Goal: Find specific page/section: Find specific page/section

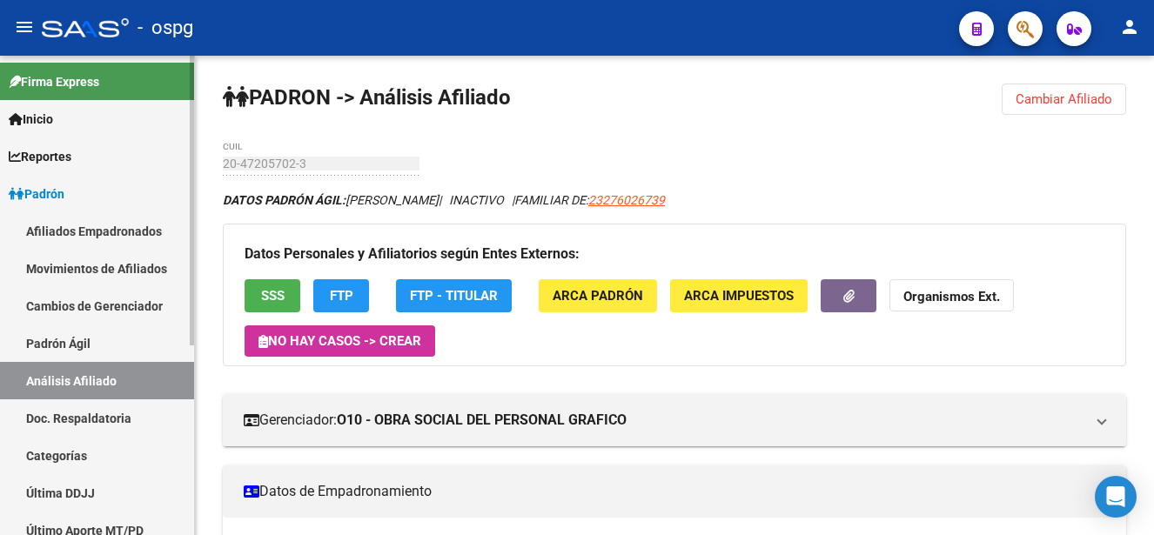
click at [111, 199] on link "Padrón" at bounding box center [97, 193] width 194 height 37
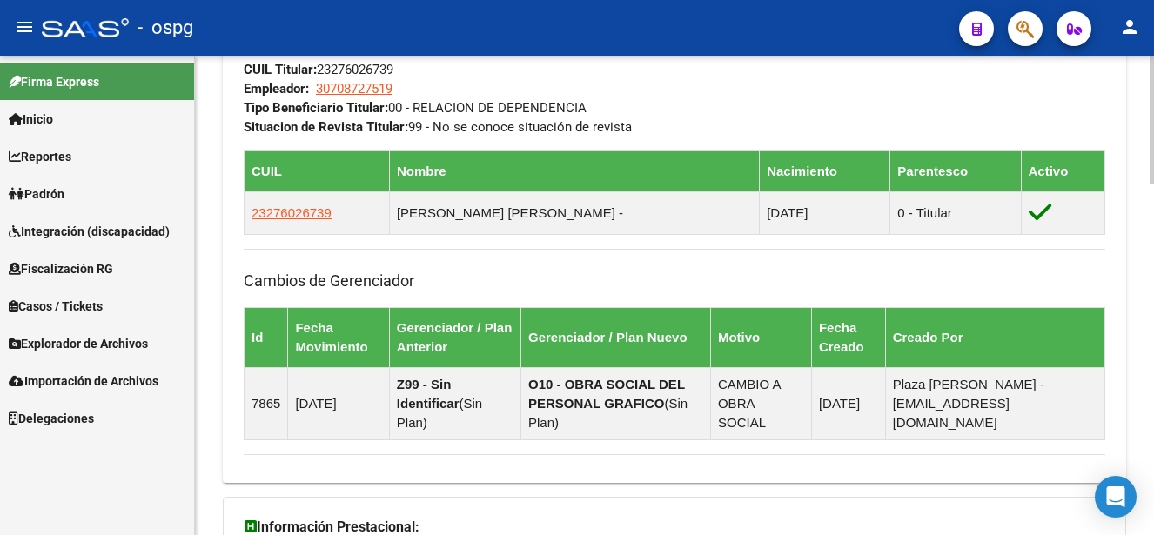
scroll to position [1304, 0]
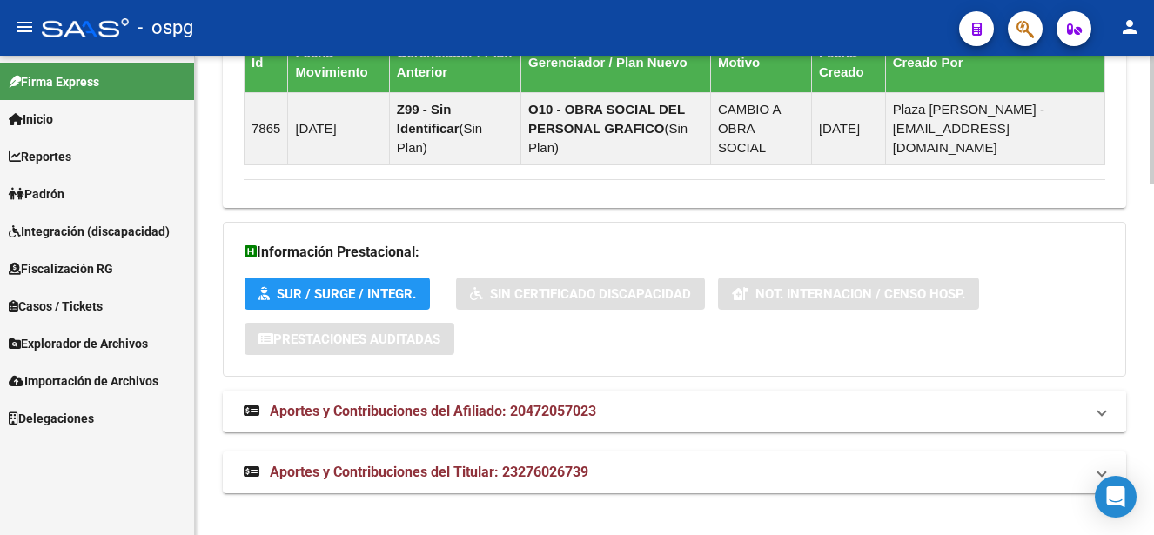
click at [569, 406] on span "Aportes y Contribuciones del Afiliado: 20472057023" at bounding box center [433, 411] width 326 height 17
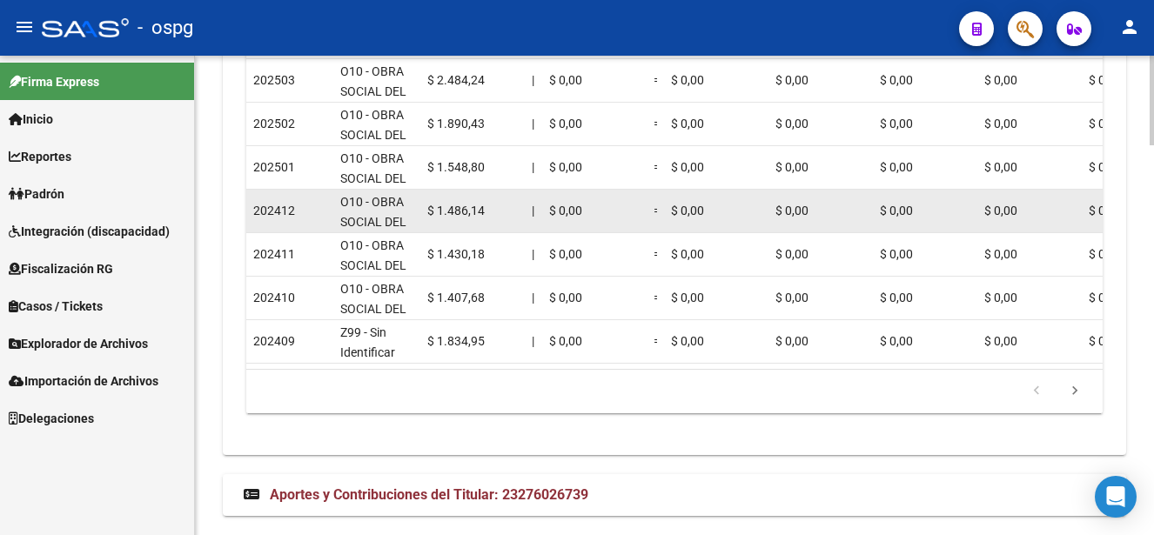
scroll to position [2081, 0]
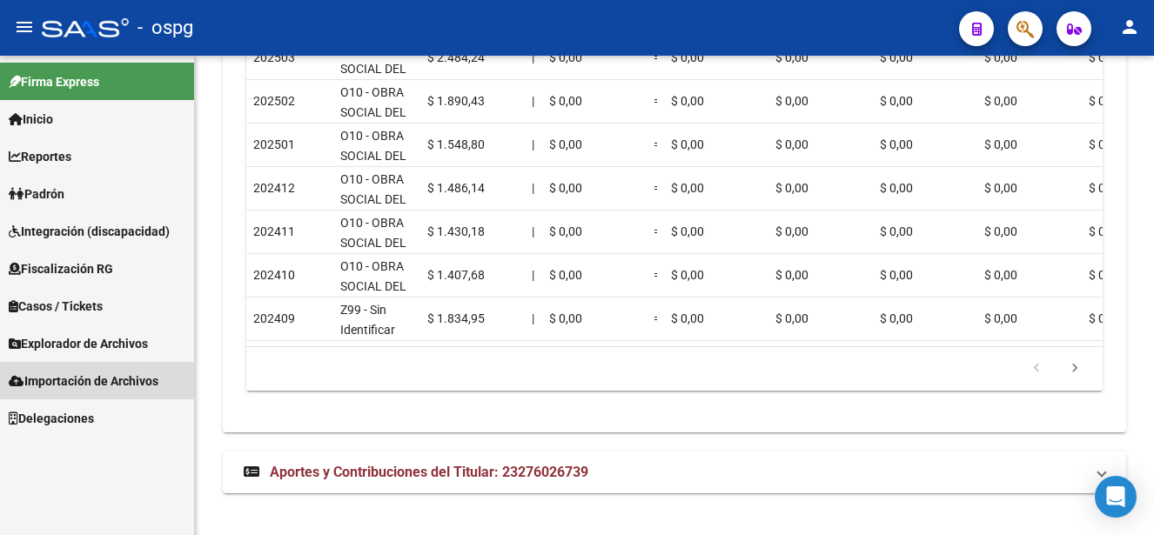
click at [145, 379] on span "Importación de Archivos" at bounding box center [84, 381] width 150 height 19
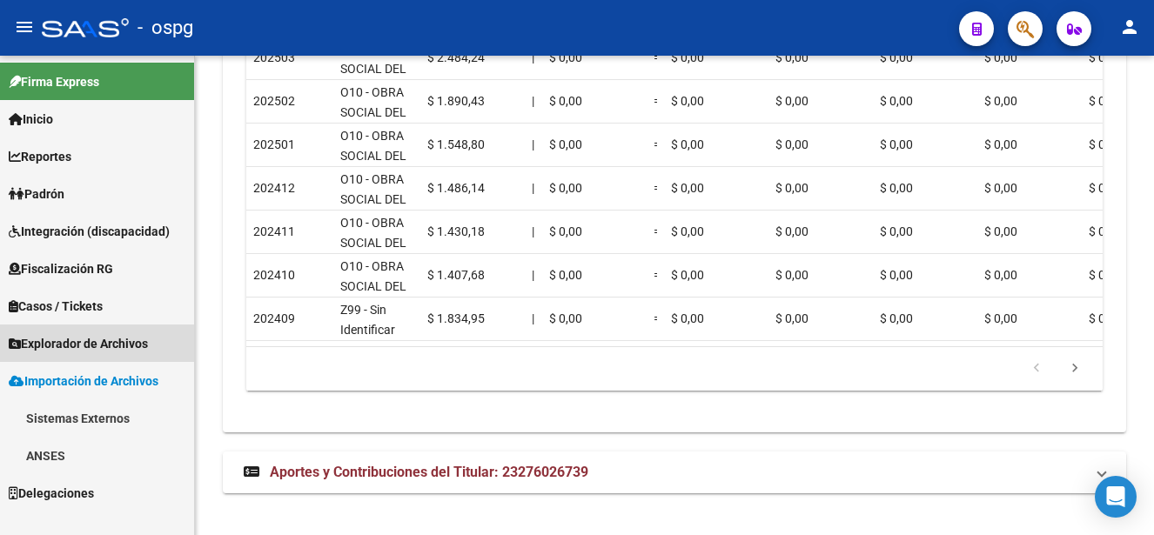
click at [108, 341] on span "Explorador de Archivos" at bounding box center [78, 343] width 139 height 19
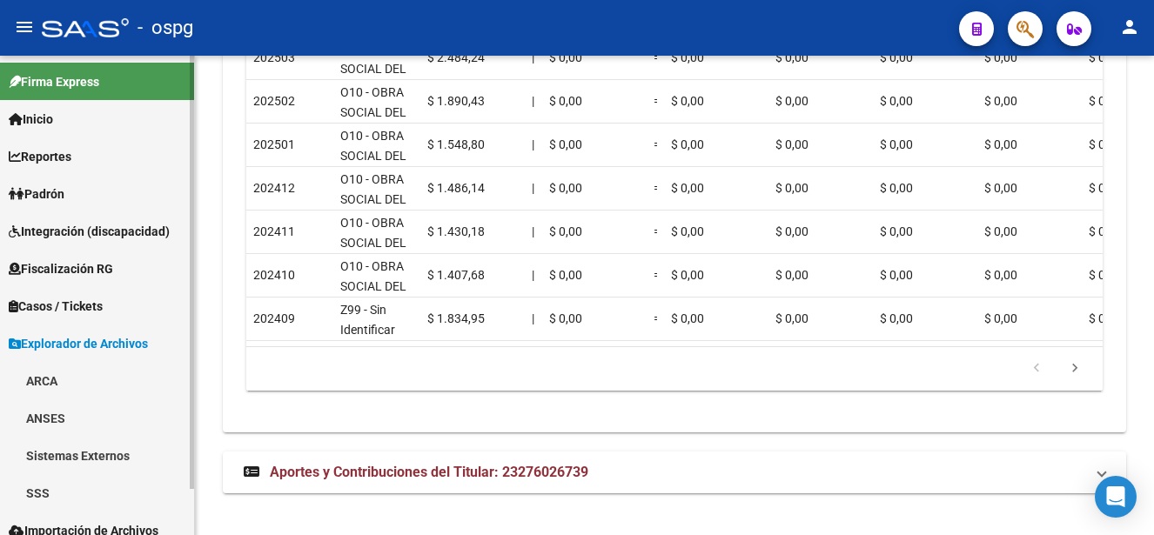
click at [43, 498] on link "SSS" at bounding box center [97, 492] width 194 height 37
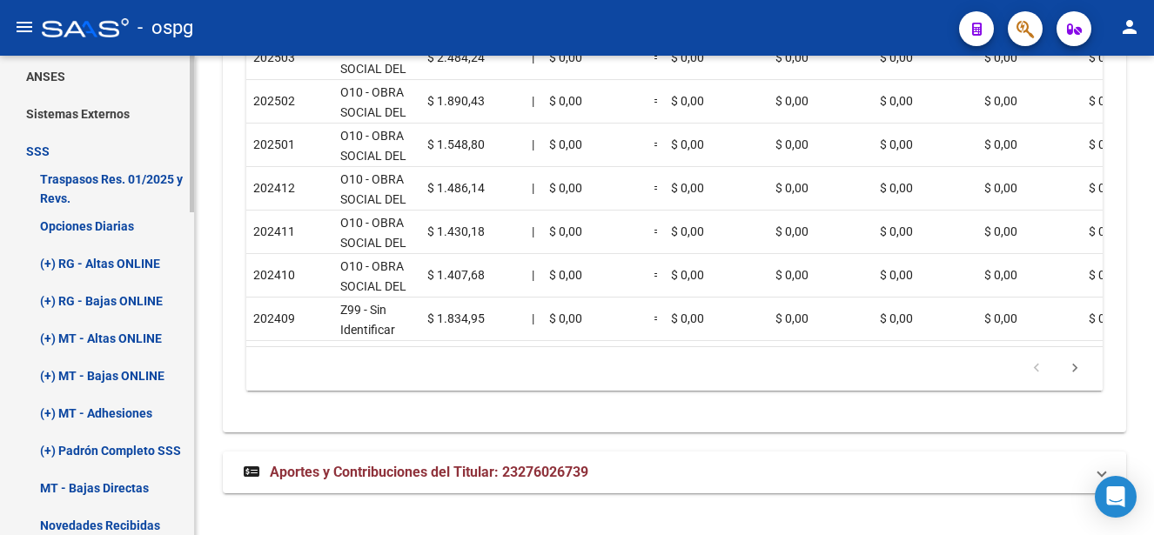
scroll to position [435, 0]
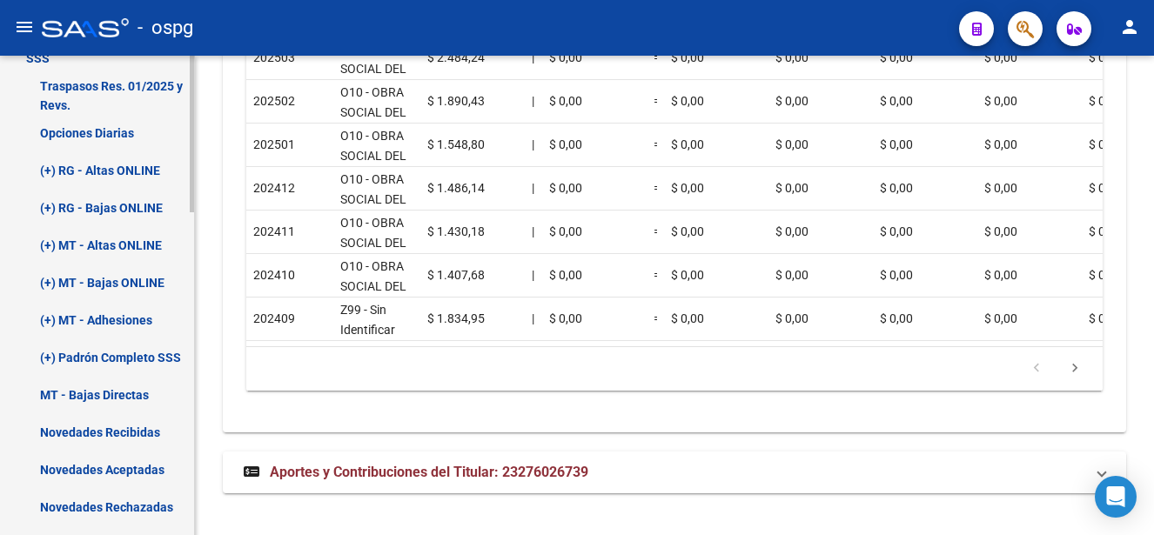
click at [141, 201] on link "(+) RG - Bajas ONLINE" at bounding box center [97, 207] width 194 height 37
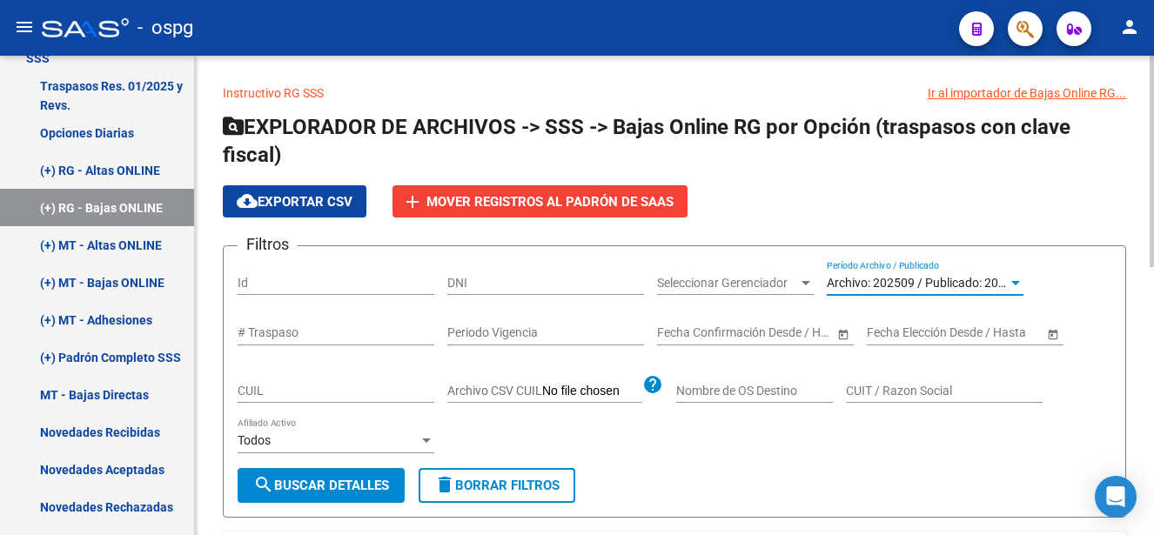
click at [923, 278] on span "Archivo: 202509 / Publicado: 202508" at bounding box center [926, 283] width 199 height 14
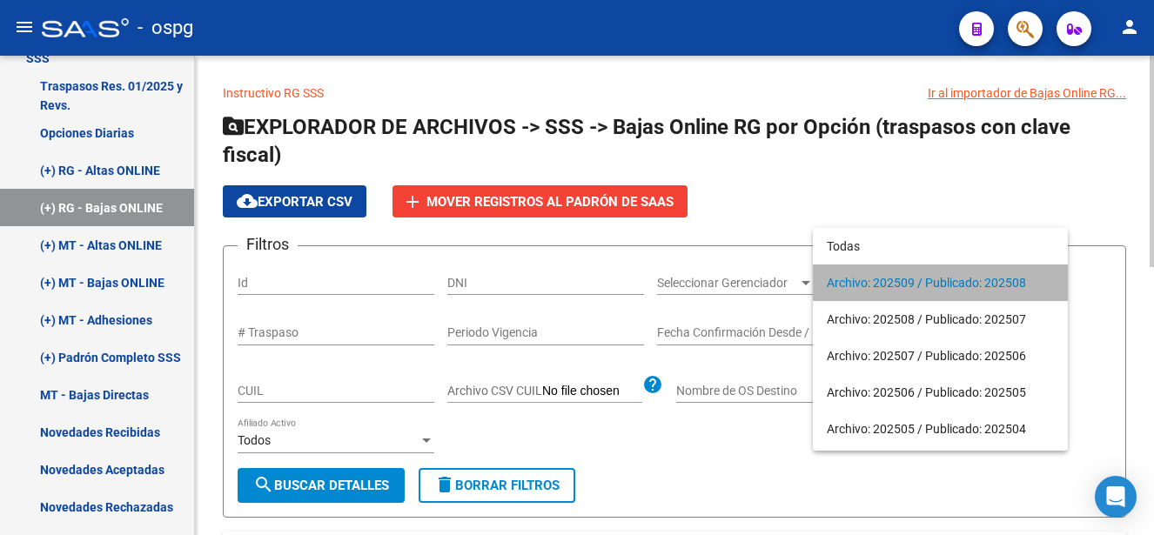
click at [920, 271] on span "Archivo: 202509 / Publicado: 202508" at bounding box center [940, 283] width 227 height 37
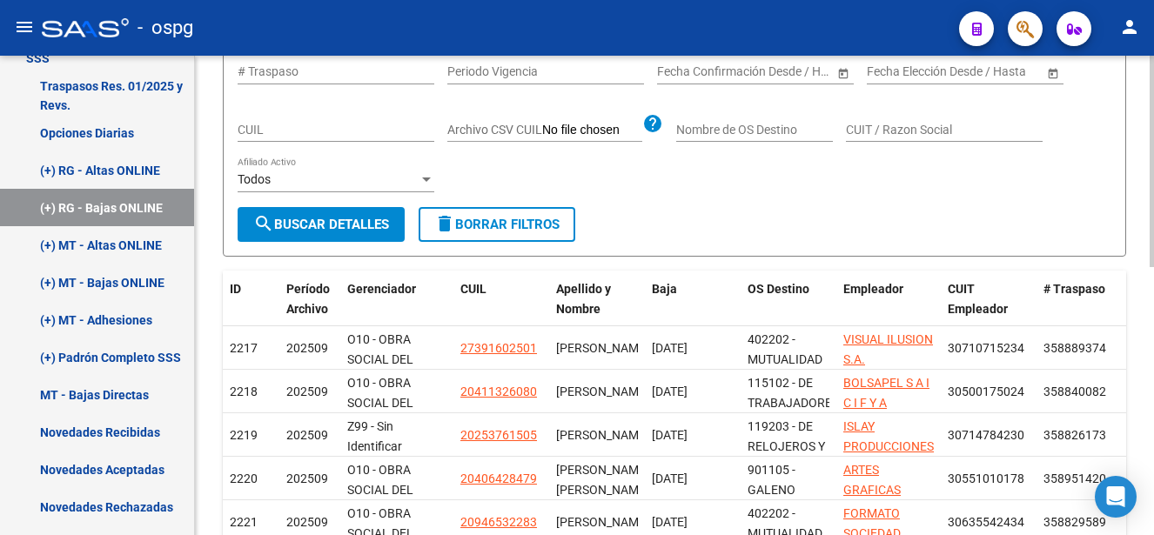
scroll to position [174, 0]
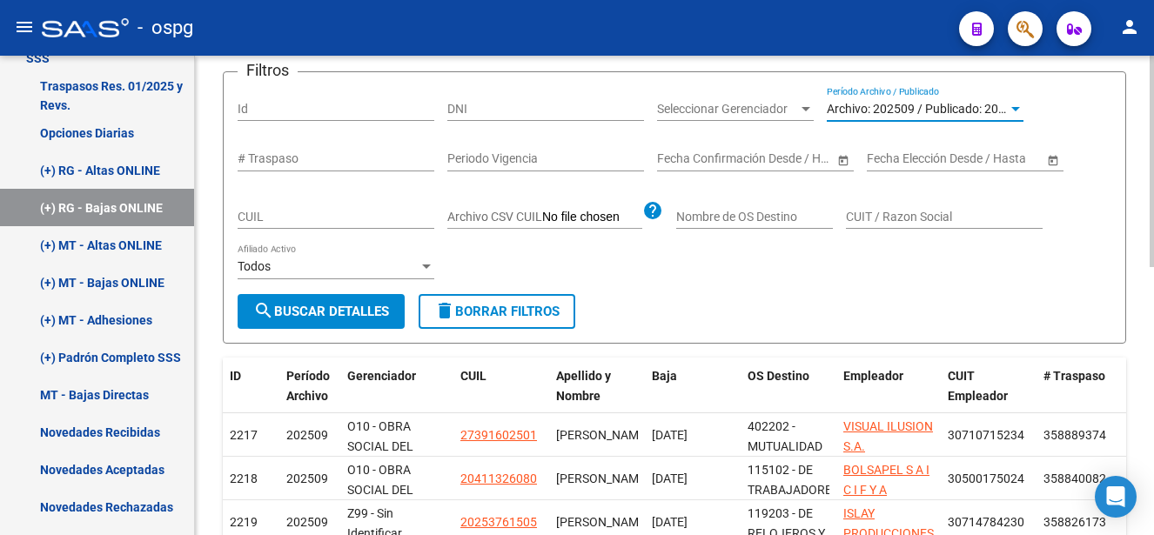
click at [620, 214] on input "Archivo CSV CUIL" at bounding box center [592, 218] width 100 height 16
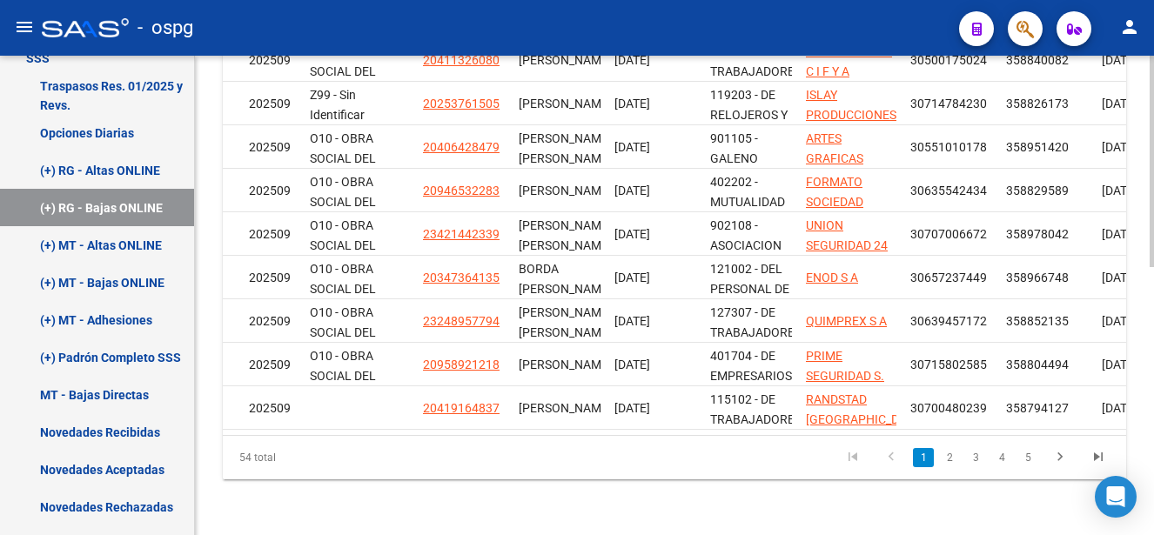
scroll to position [0, 194]
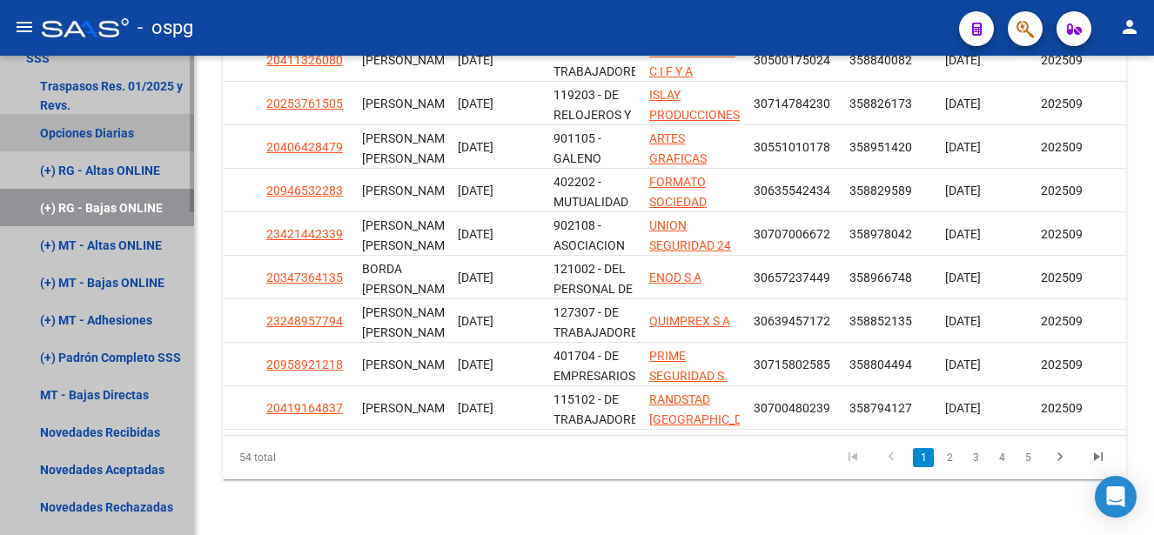
click at [119, 125] on link "Opciones Diarias" at bounding box center [97, 132] width 194 height 37
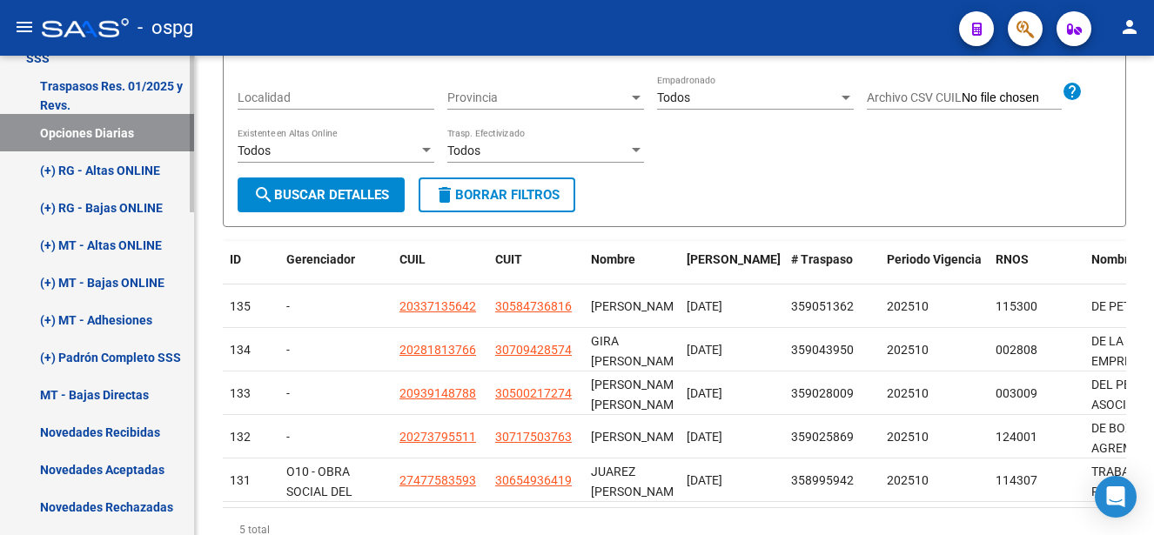
scroll to position [430, 0]
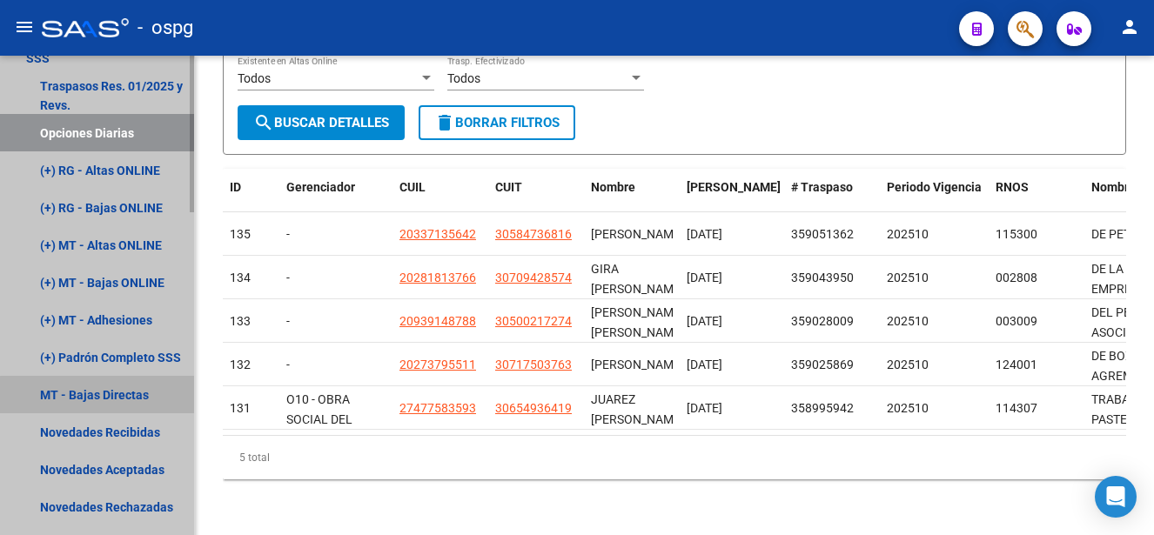
click at [117, 396] on link "MT - Bajas Directas" at bounding box center [97, 394] width 194 height 37
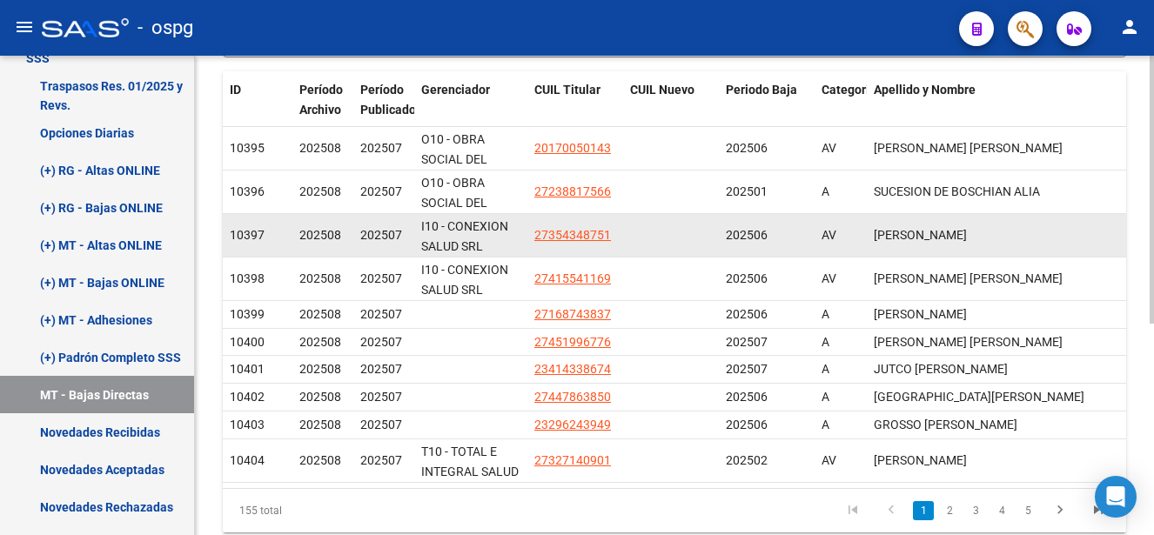
scroll to position [378, 0]
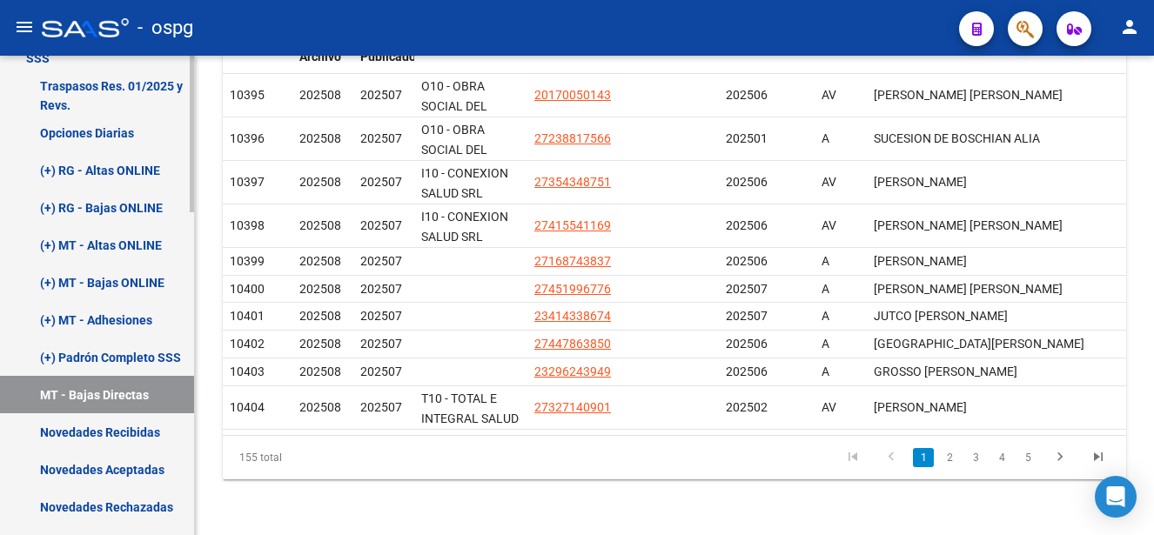
click at [156, 426] on link "Novedades Recibidas" at bounding box center [97, 431] width 194 height 37
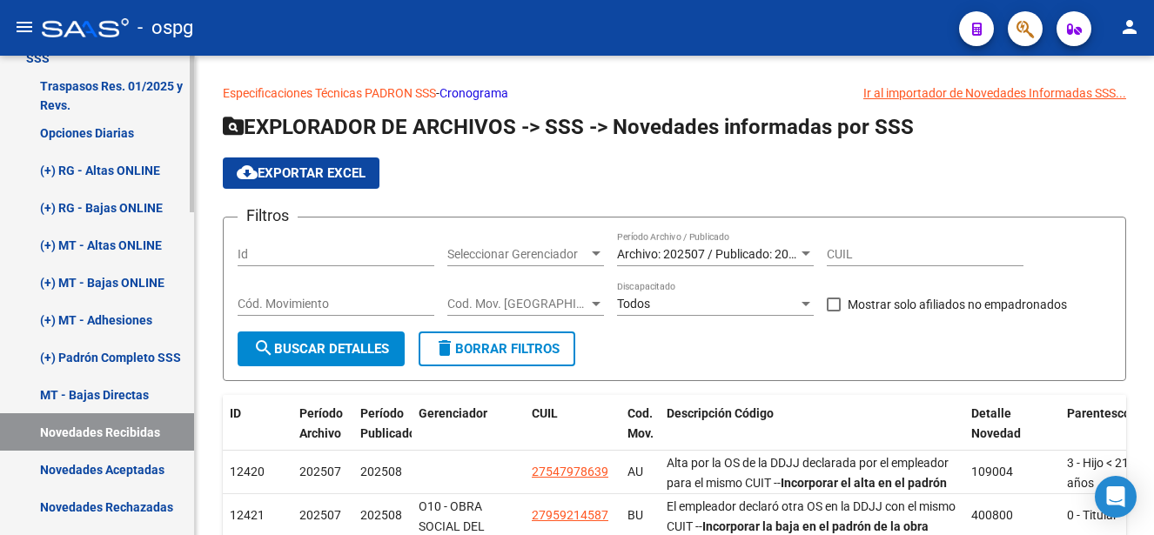
click at [132, 467] on link "Novedades Aceptadas" at bounding box center [97, 469] width 194 height 37
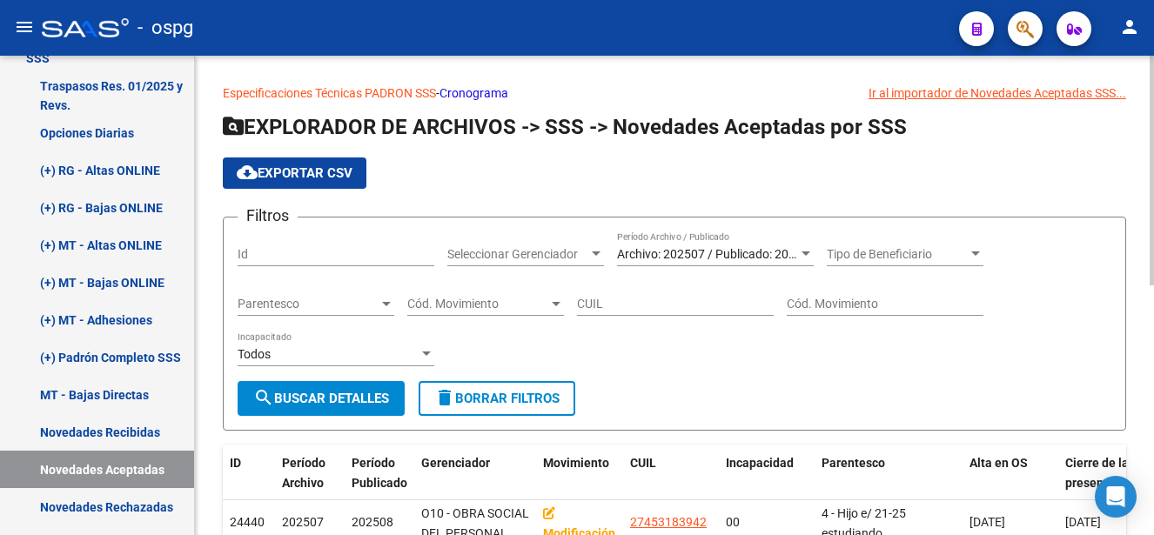
scroll to position [174, 0]
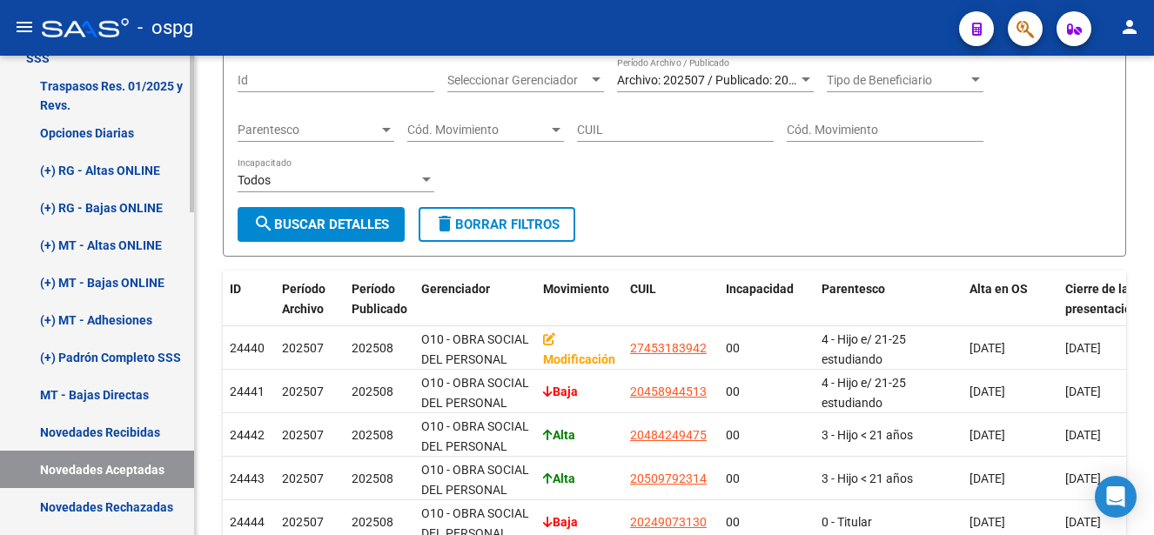
click at [151, 355] on link "(+) Padrón Completo SSS" at bounding box center [97, 357] width 194 height 37
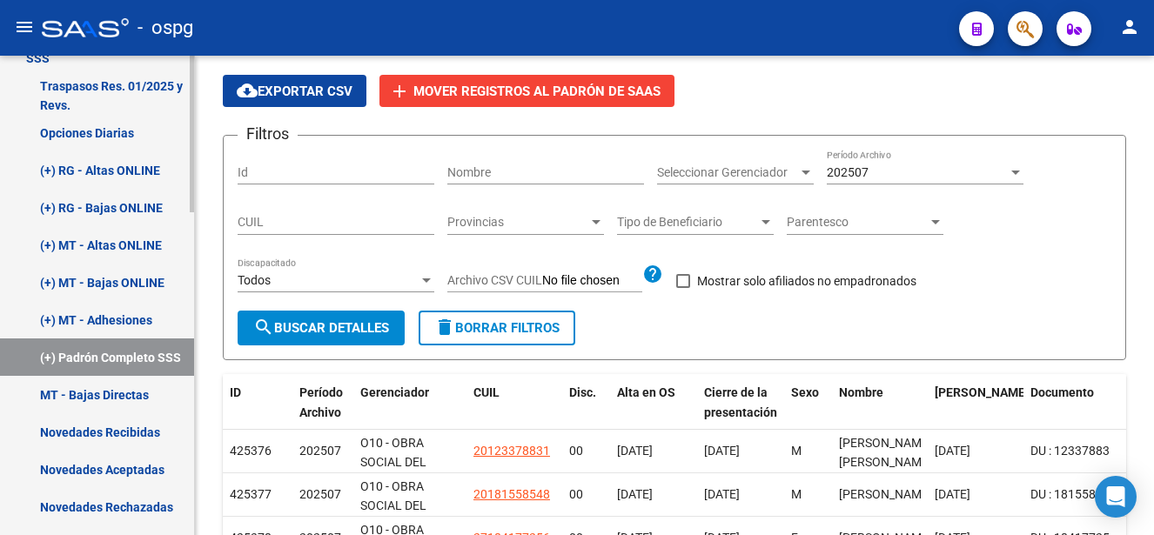
scroll to position [174, 0]
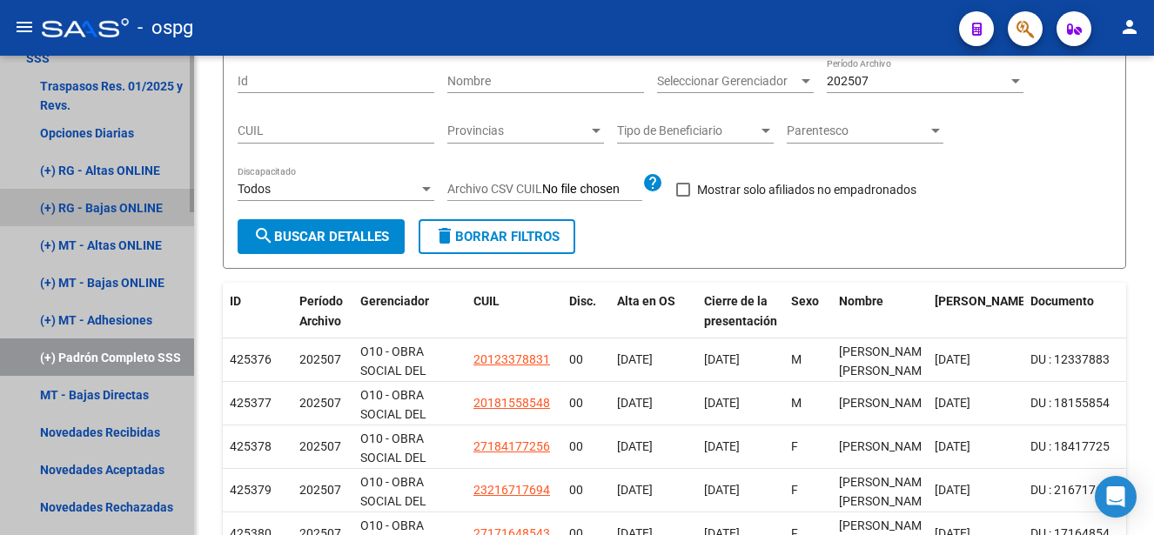
click at [126, 215] on link "(+) RG - Bajas ONLINE" at bounding box center [97, 207] width 194 height 37
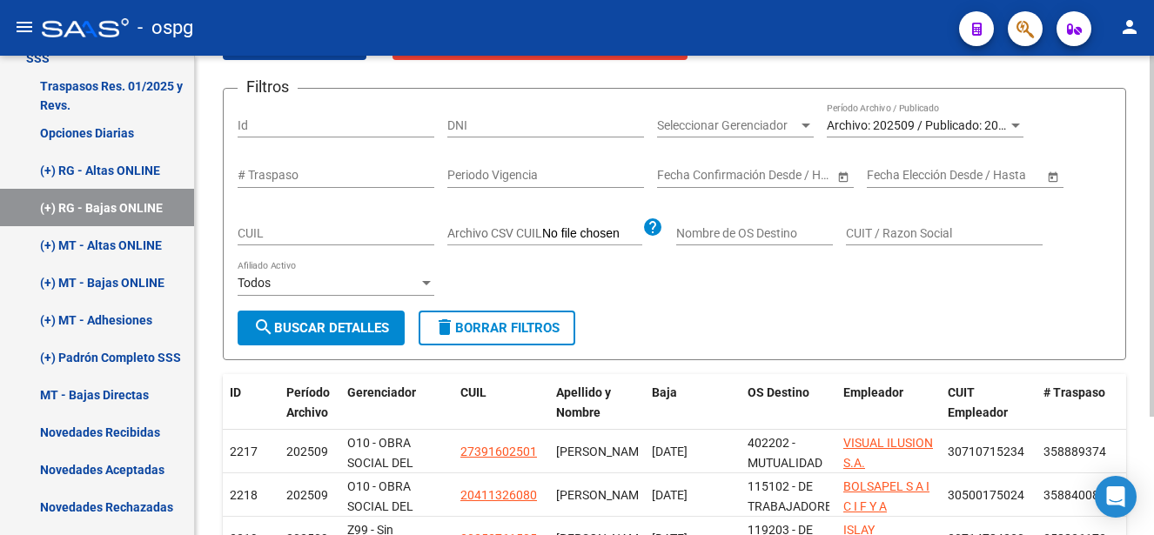
scroll to position [174, 0]
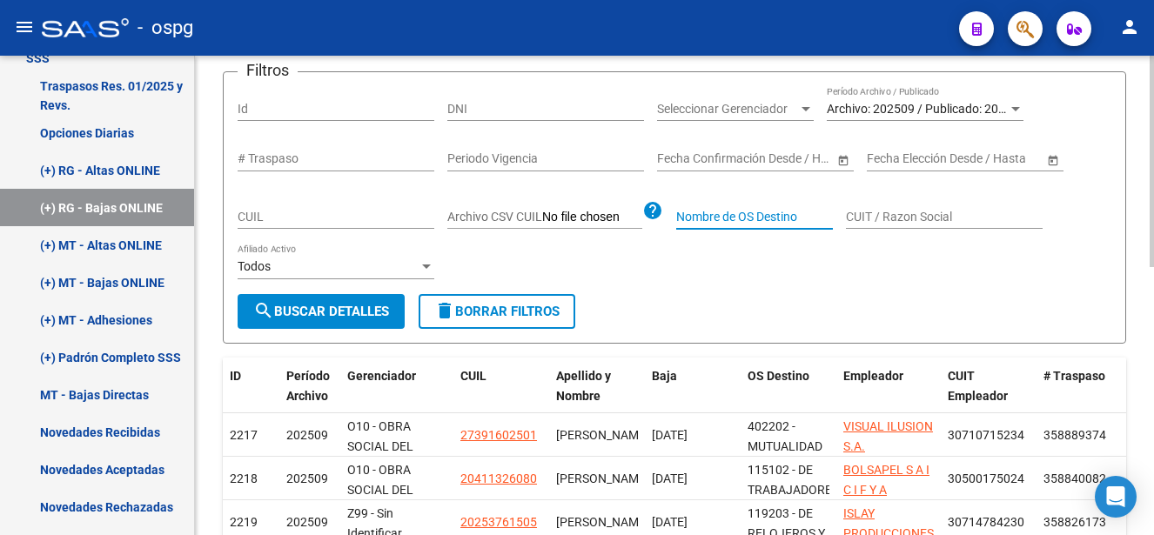
click at [801, 223] on input "Nombre de OS Destino" at bounding box center [754, 217] width 157 height 15
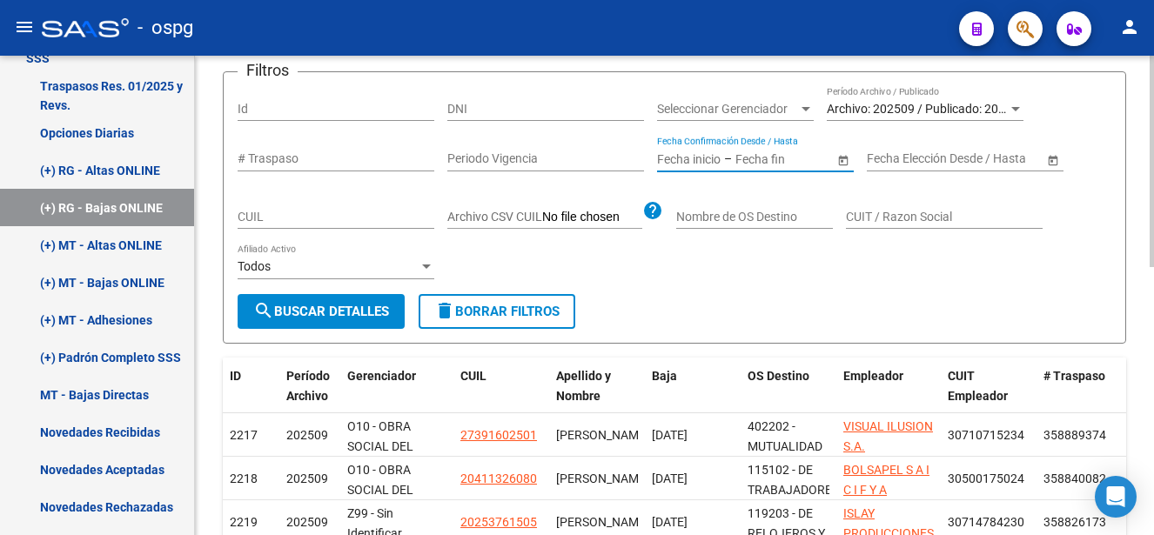
click at [810, 158] on input "text" at bounding box center [777, 158] width 85 height 15
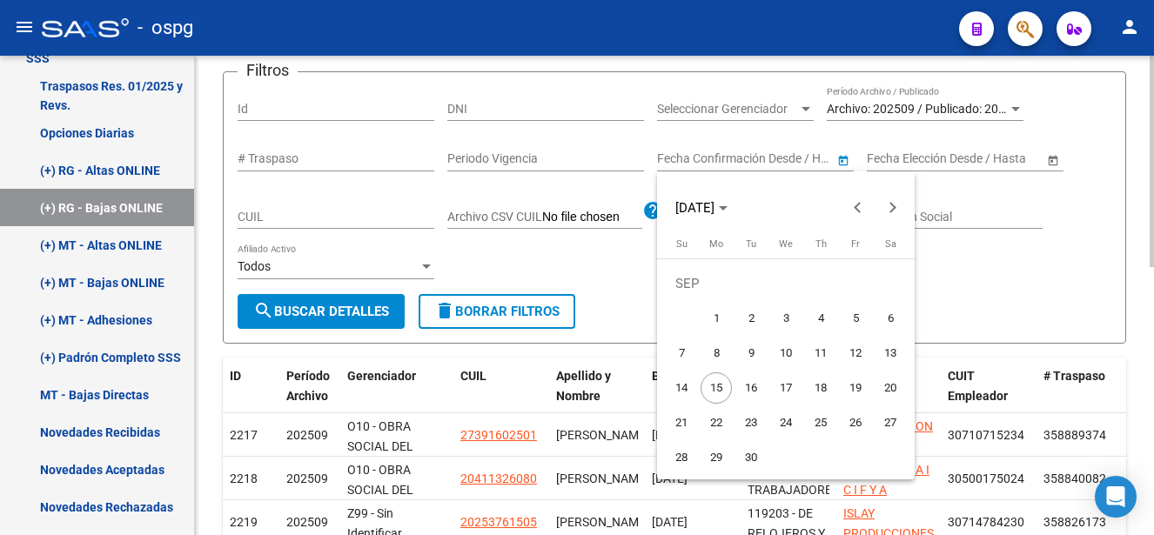
click at [810, 158] on div at bounding box center [577, 267] width 1154 height 535
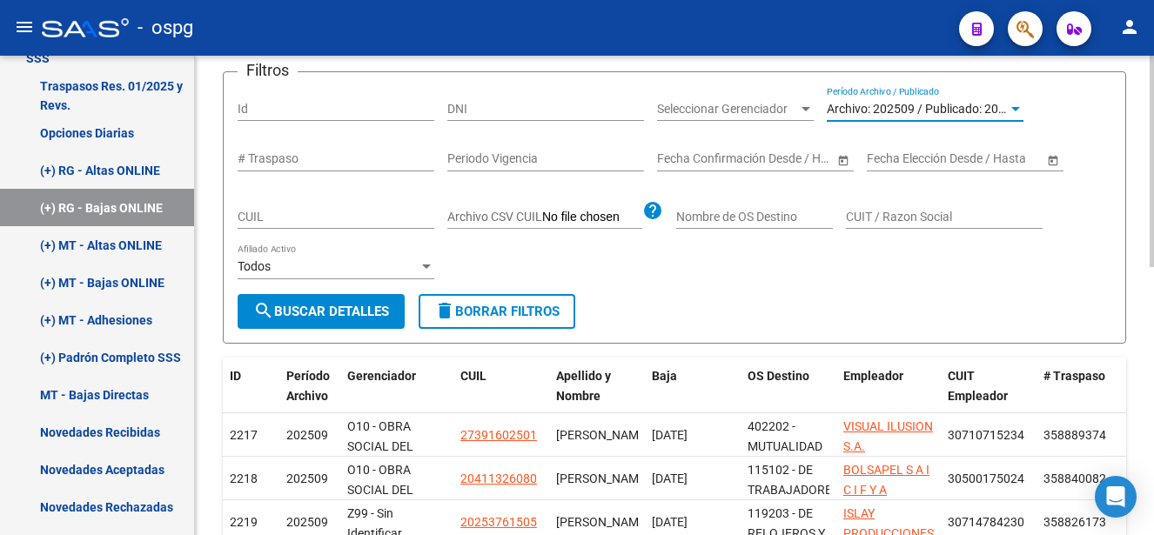
click at [942, 107] on span "Archivo: 202509 / Publicado: 202508" at bounding box center [926, 109] width 199 height 14
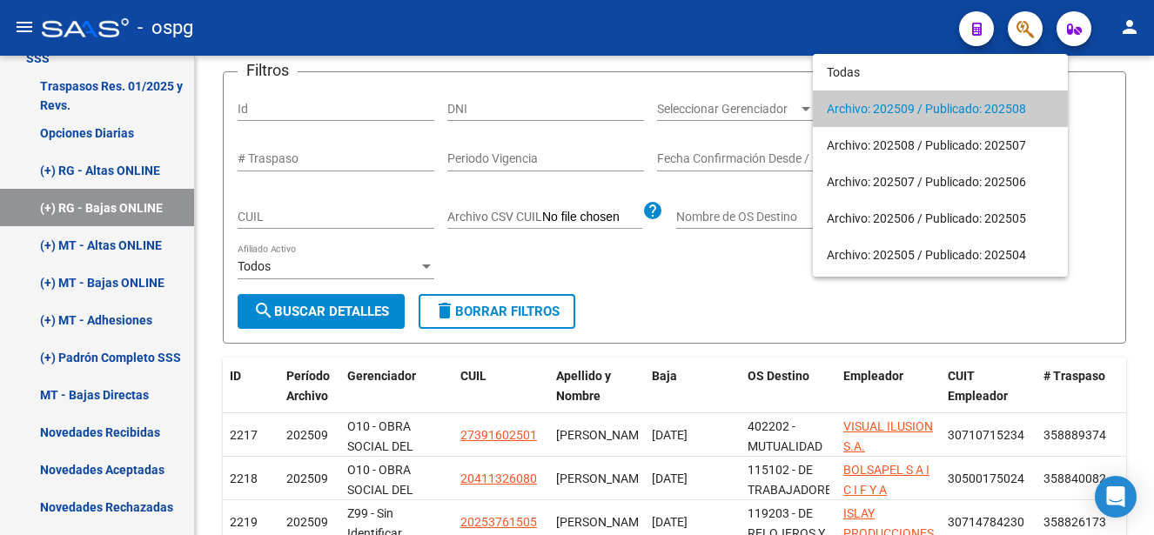
click at [942, 111] on span "Archivo: 202509 / Publicado: 202508" at bounding box center [940, 109] width 227 height 37
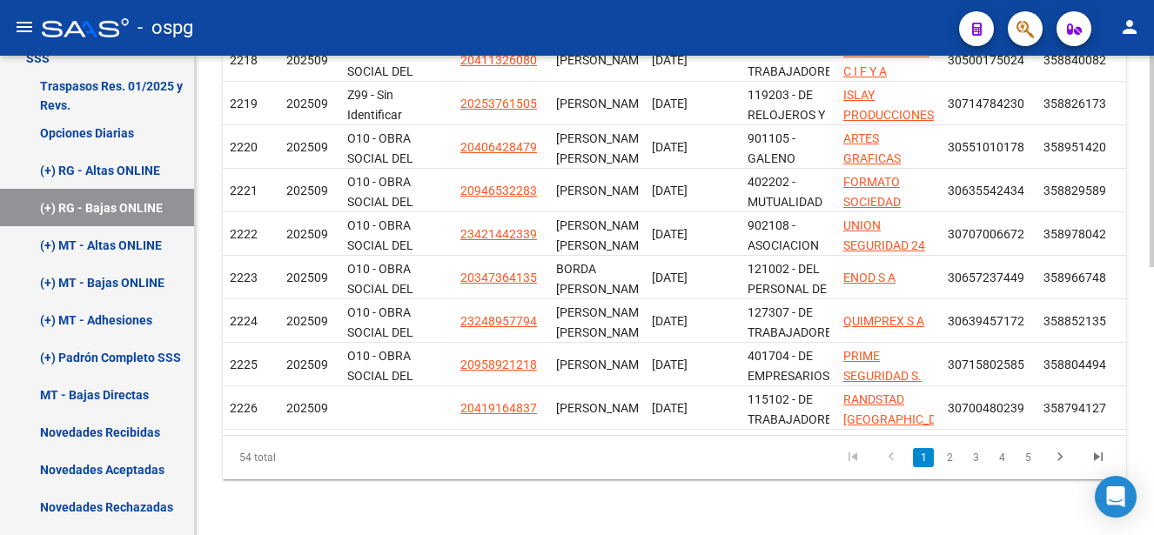
scroll to position [607, 0]
click at [944, 454] on link "2" at bounding box center [949, 457] width 21 height 19
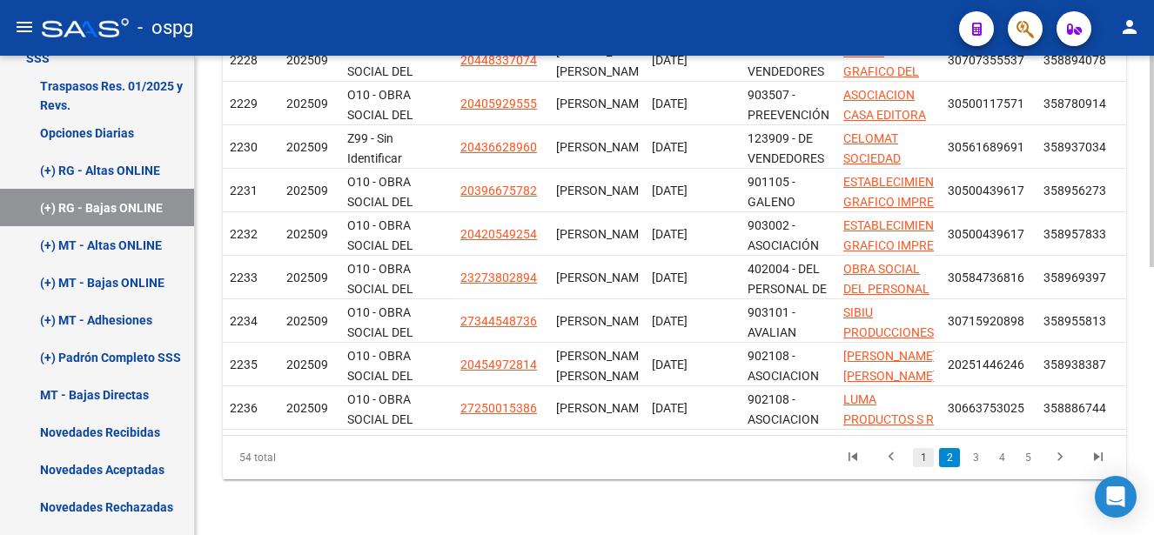
click at [917, 460] on link "1" at bounding box center [923, 457] width 21 height 19
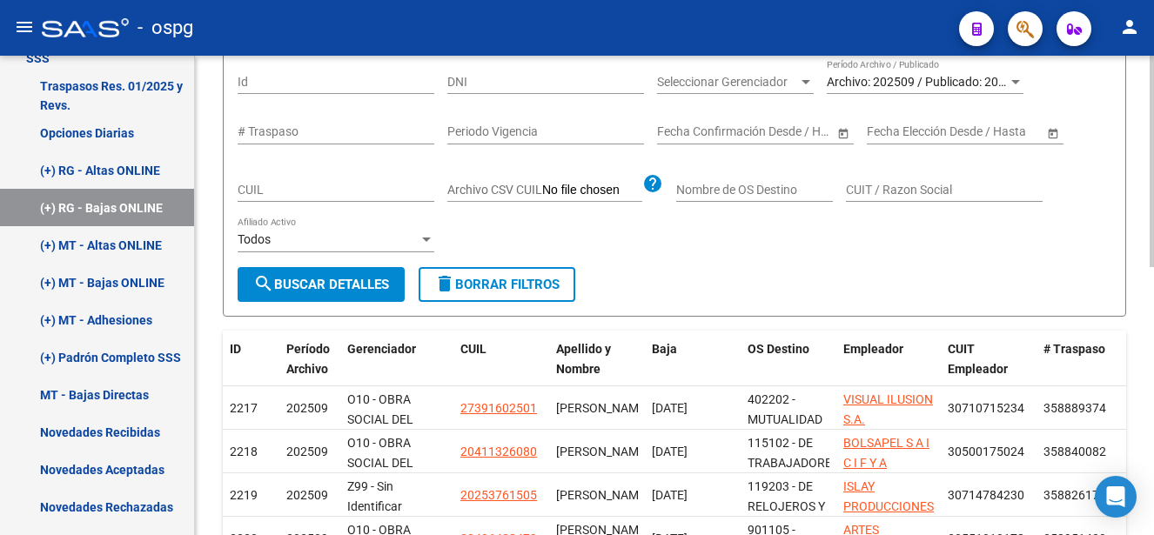
scroll to position [174, 0]
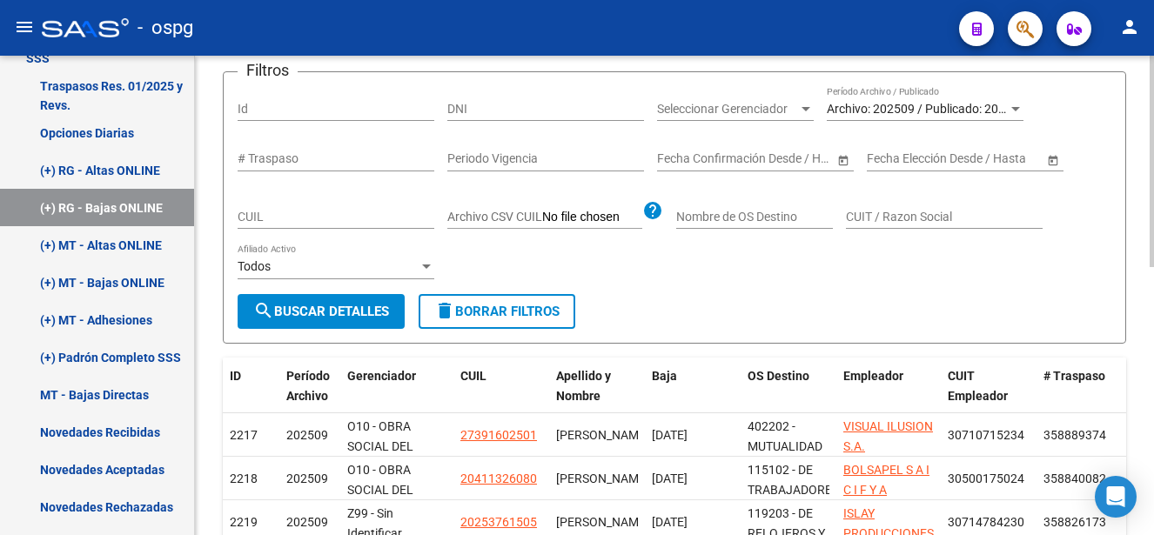
click at [614, 217] on input "Archivo CSV CUIL" at bounding box center [592, 218] width 100 height 16
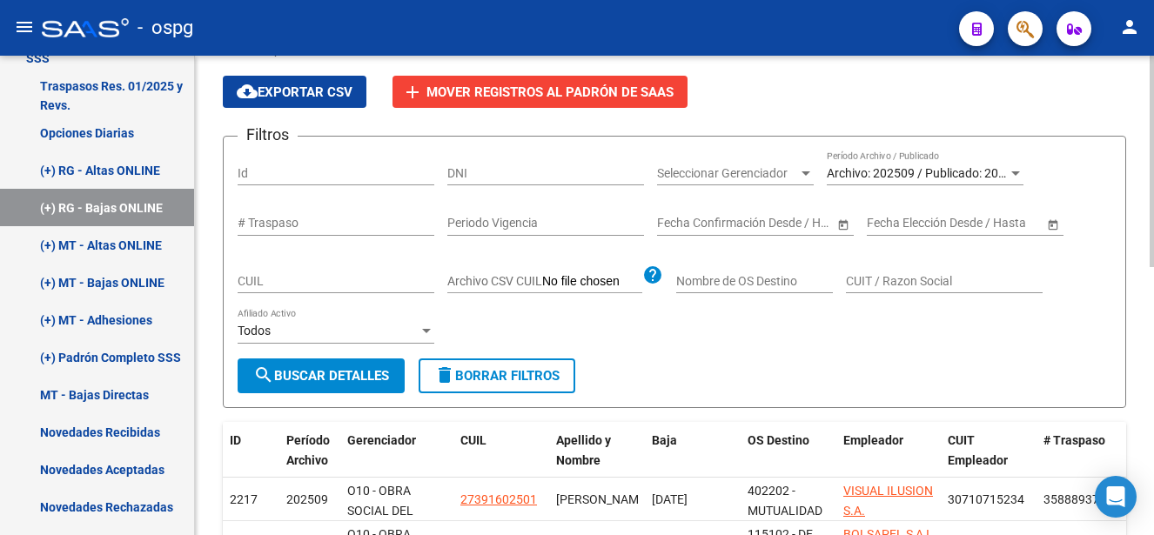
scroll to position [87, 0]
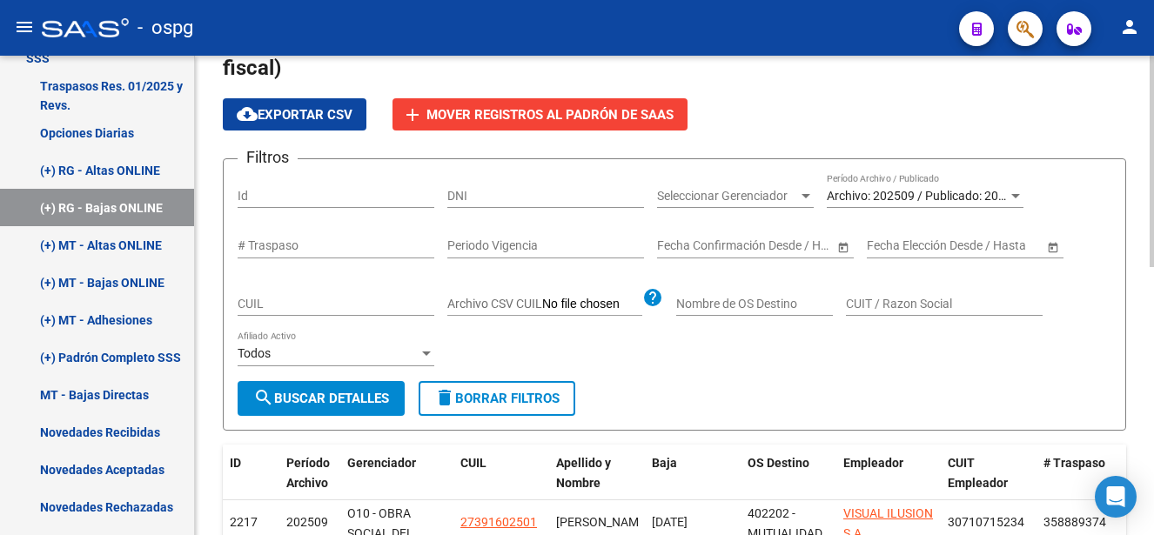
click at [724, 198] on span "Seleccionar Gerenciador" at bounding box center [727, 196] width 141 height 15
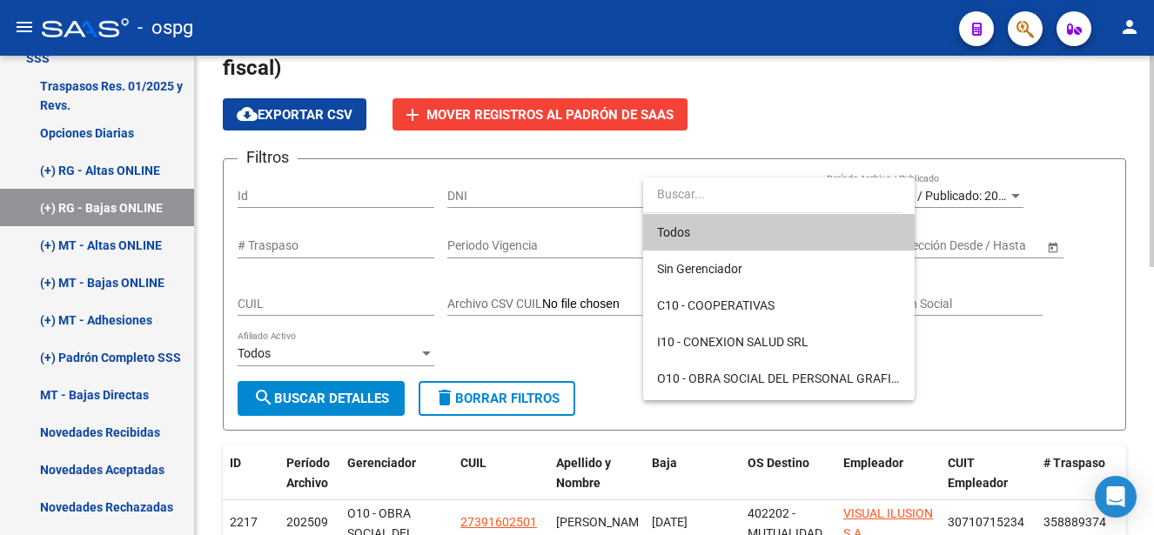
click at [724, 198] on input "dropdown search" at bounding box center [772, 194] width 258 height 37
click at [554, 197] on div at bounding box center [577, 267] width 1154 height 535
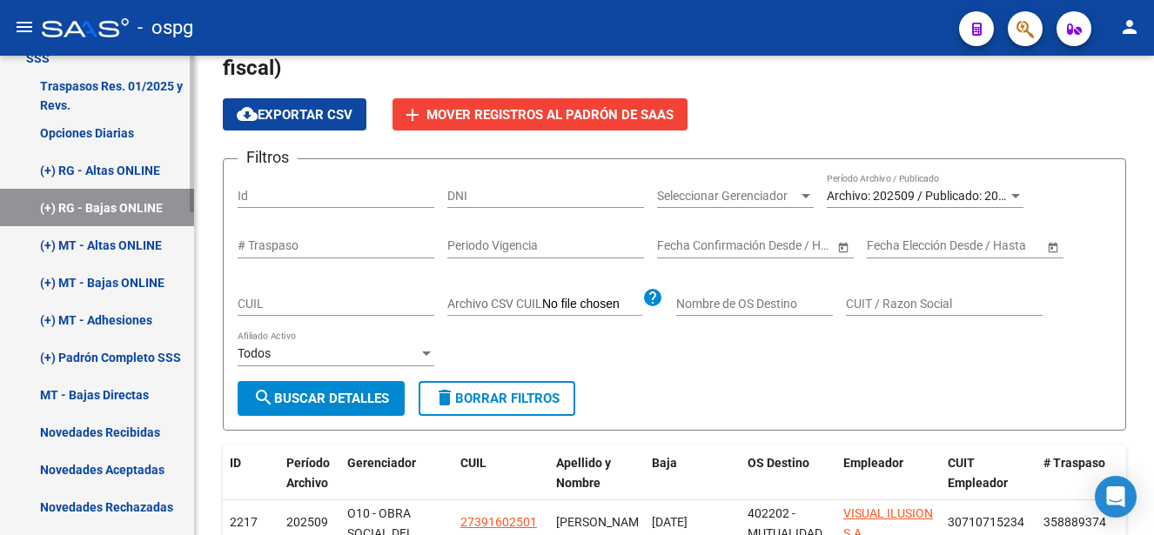
click at [140, 280] on link "(+) MT - Bajas ONLINE" at bounding box center [97, 282] width 194 height 37
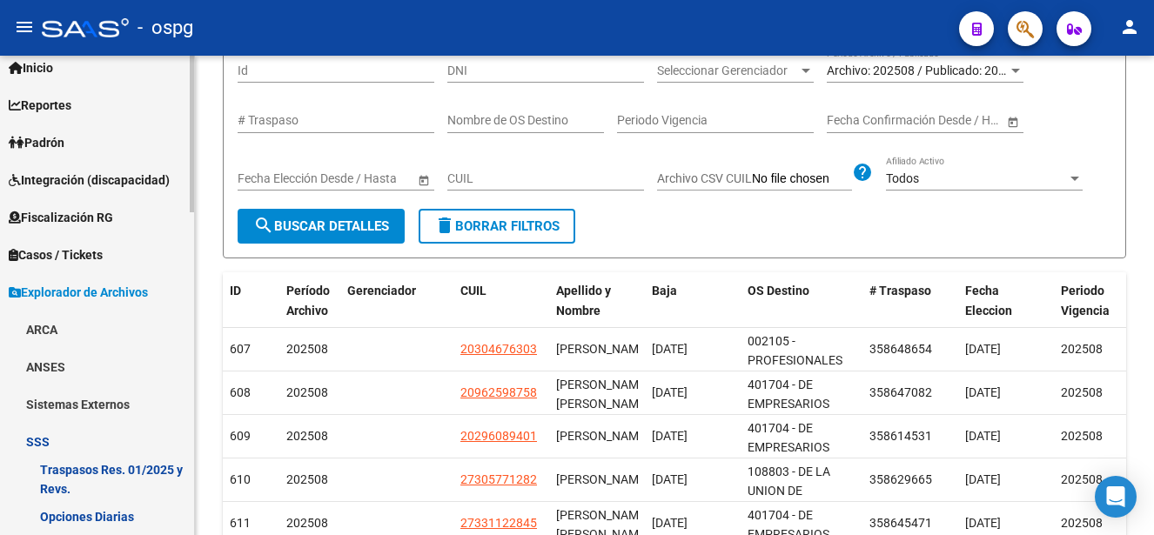
scroll to position [87, 0]
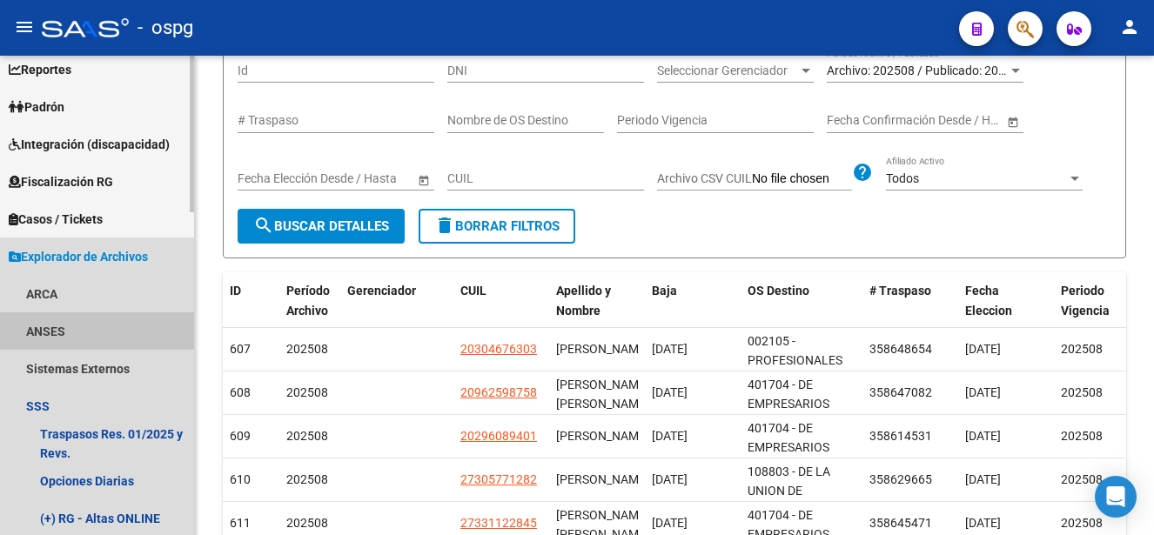
click at [53, 330] on link "ANSES" at bounding box center [97, 330] width 194 height 37
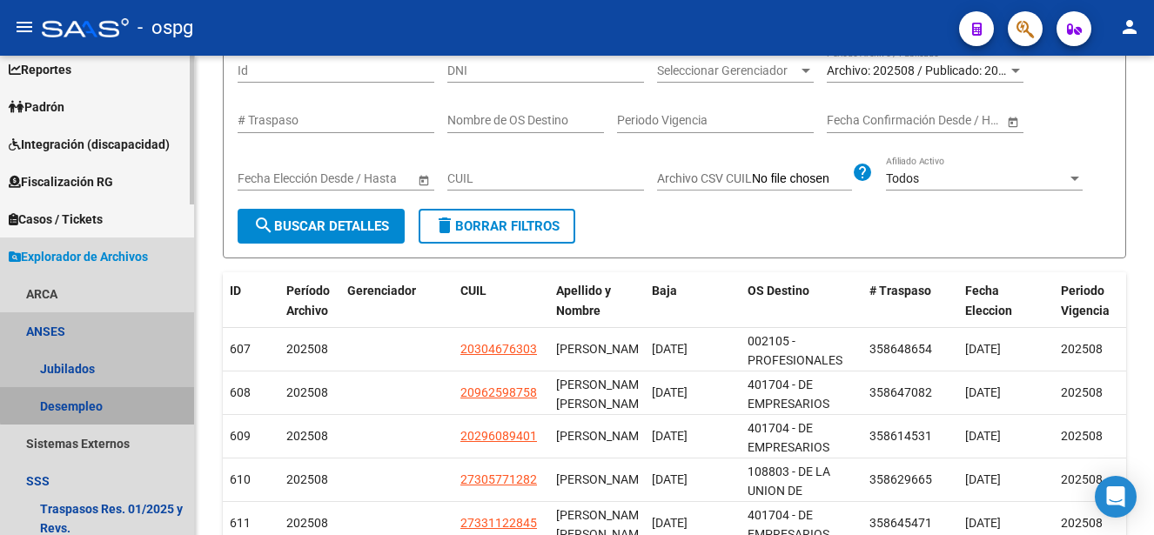
click at [120, 403] on link "Desempleo" at bounding box center [97, 405] width 194 height 37
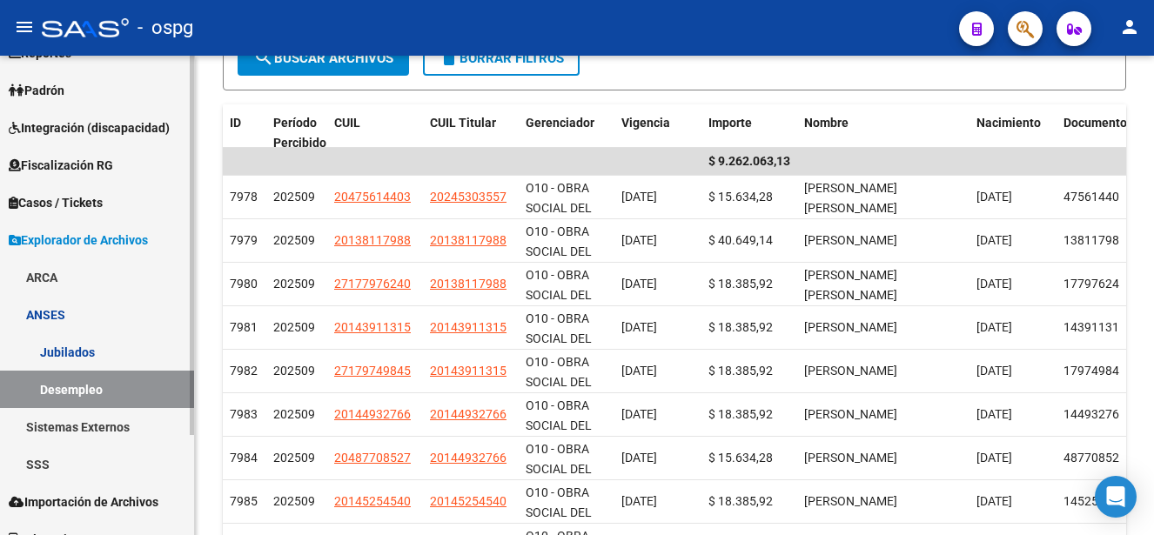
scroll to position [126, 0]
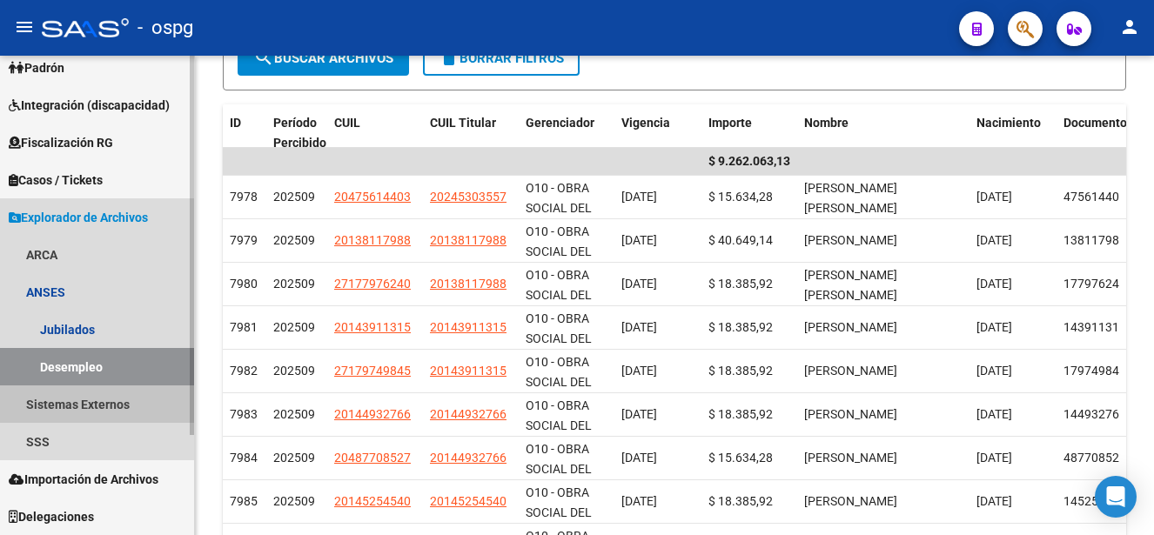
click at [121, 406] on link "Sistemas Externos" at bounding box center [97, 404] width 194 height 37
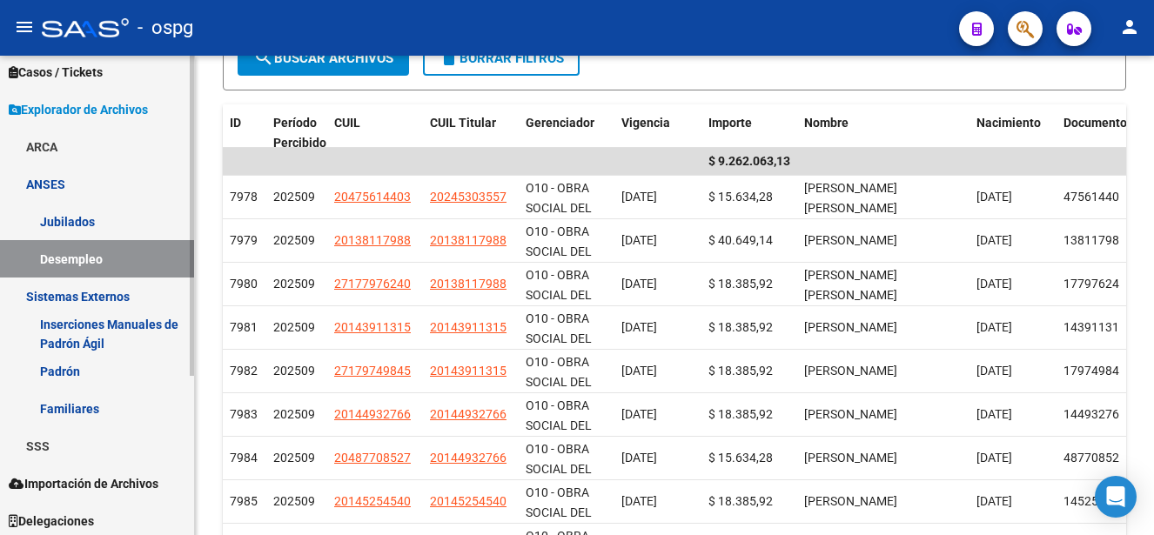
scroll to position [238, 0]
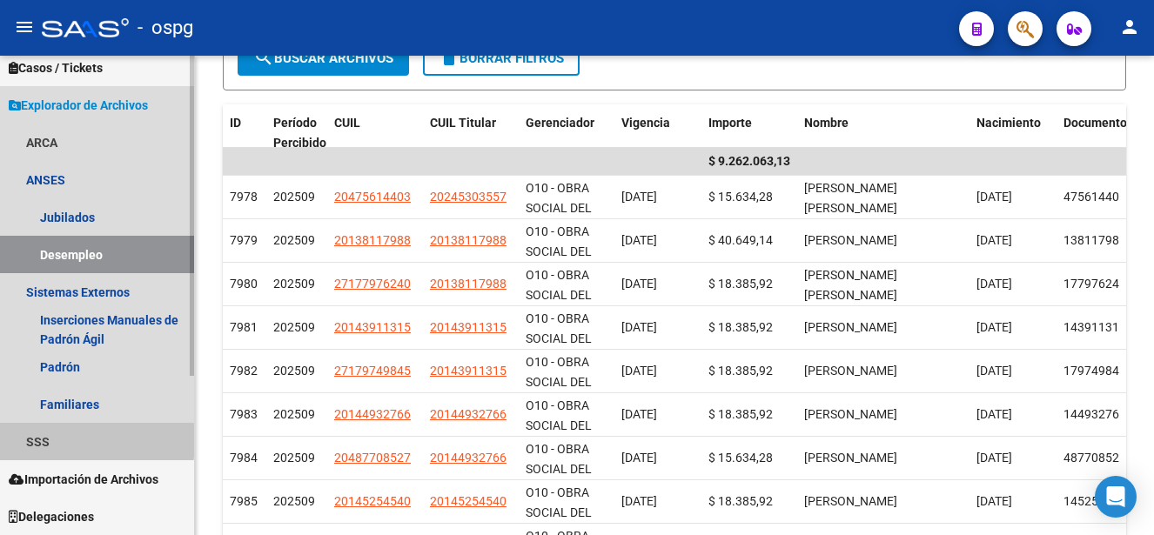
click at [38, 440] on link "SSS" at bounding box center [97, 441] width 194 height 37
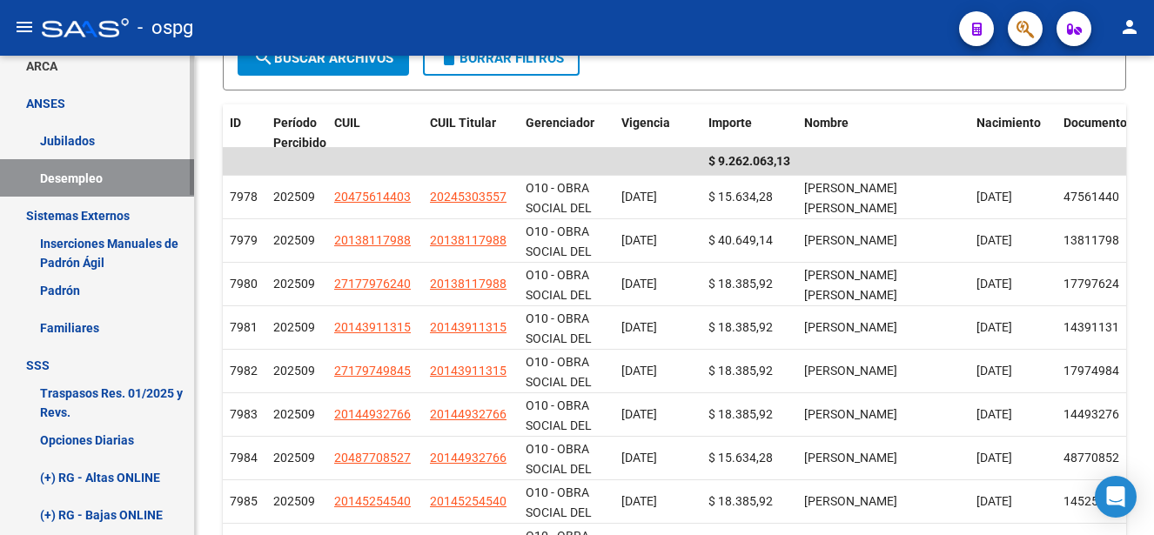
scroll to position [413, 0]
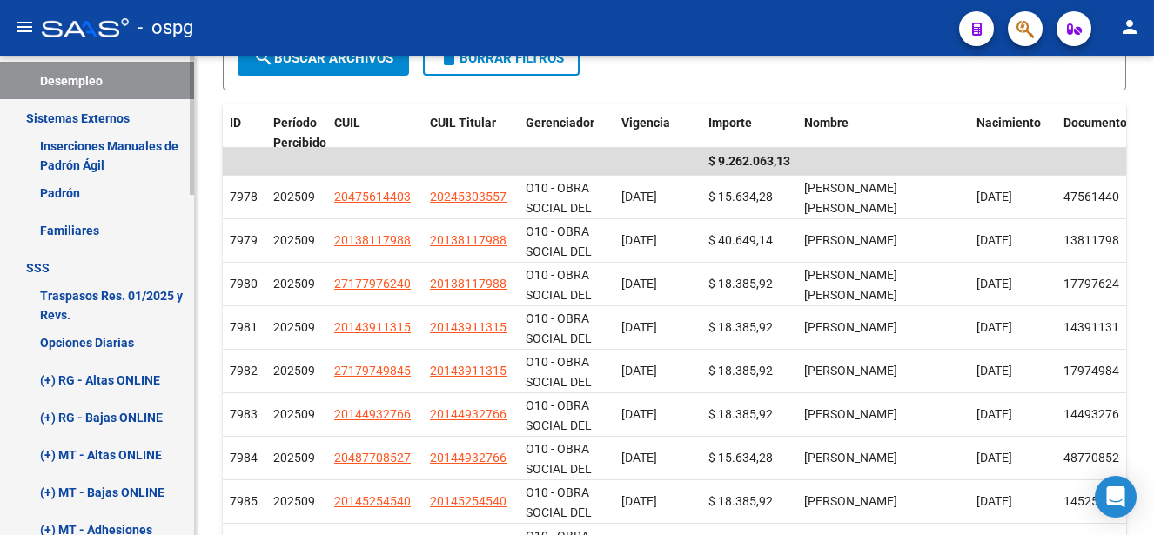
click at [126, 338] on link "Opciones Diarias" at bounding box center [97, 342] width 194 height 37
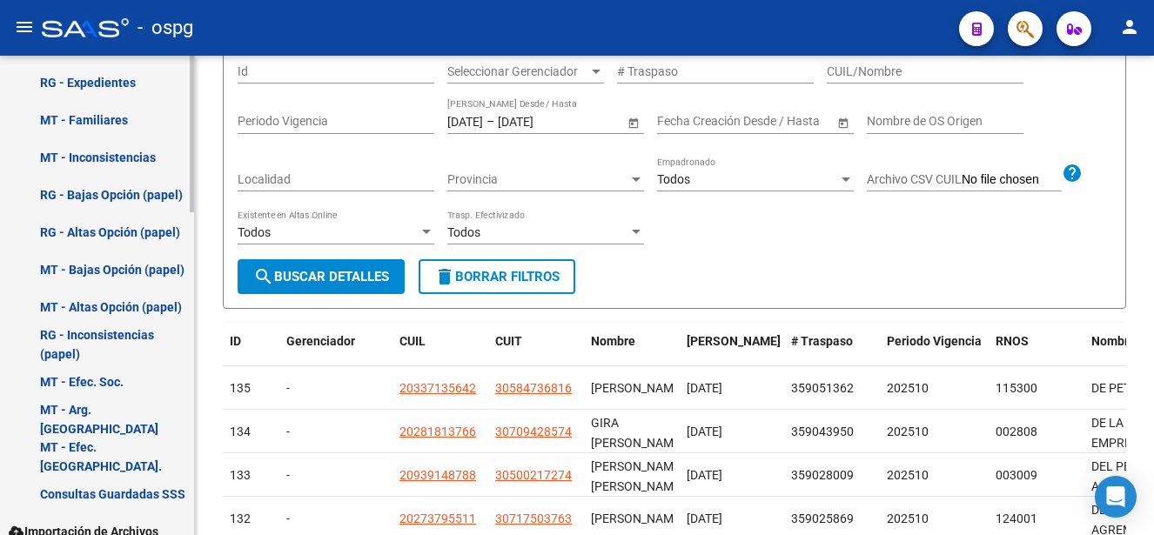
scroll to position [987, 0]
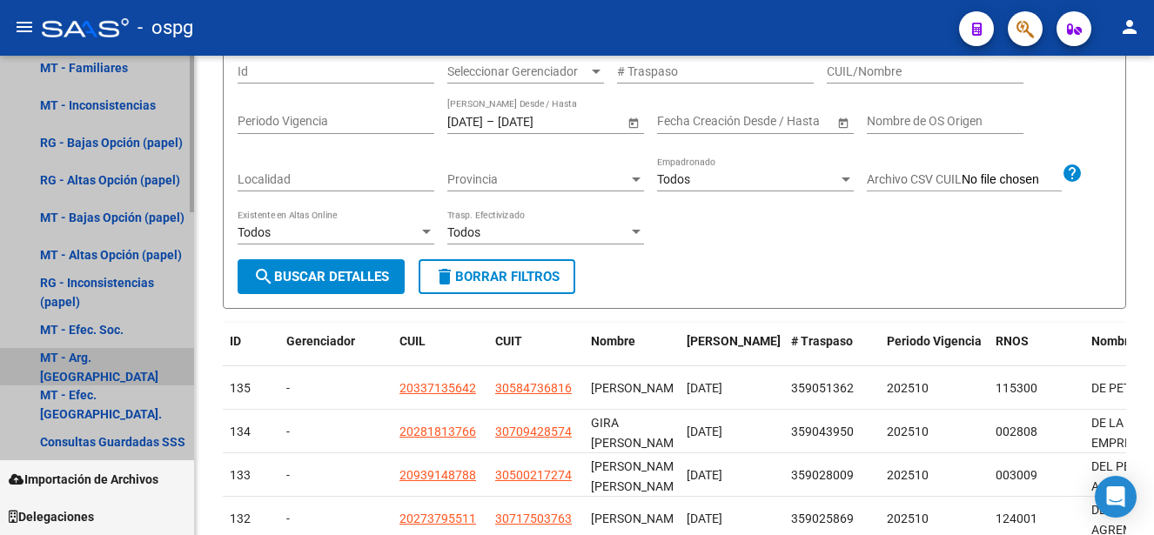
click at [130, 359] on link "MT - Arg. [GEOGRAPHIC_DATA]" at bounding box center [97, 366] width 194 height 37
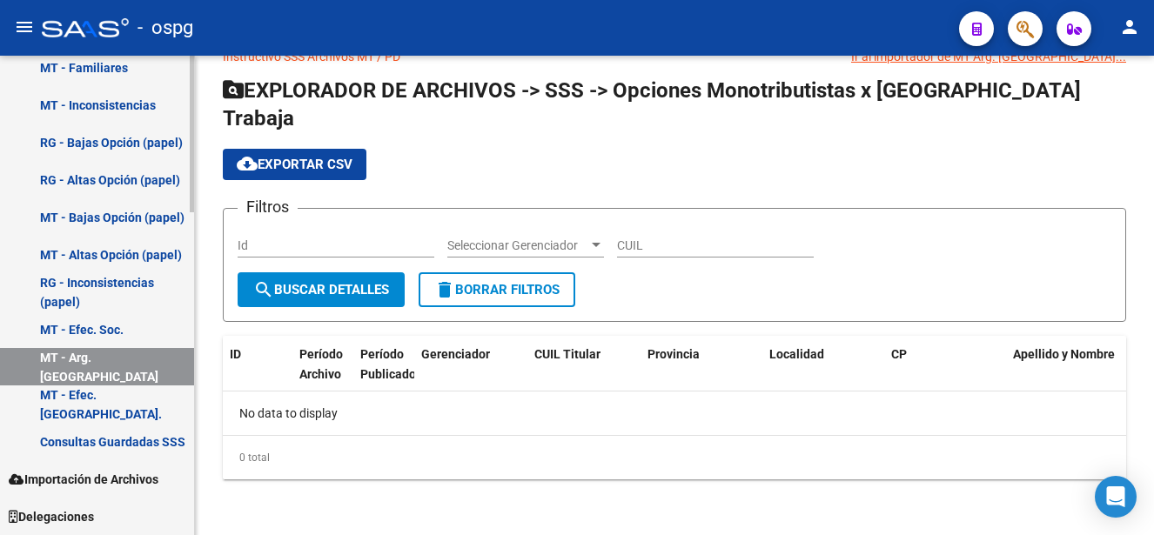
scroll to position [9, 0]
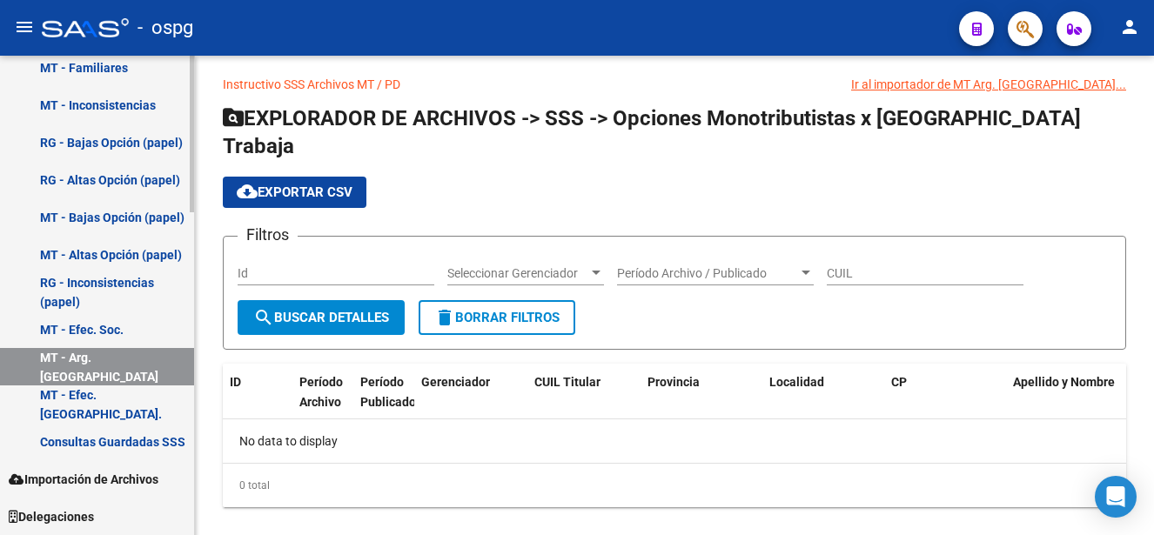
click at [97, 252] on link "MT - Altas Opción (papel)" at bounding box center [97, 254] width 194 height 37
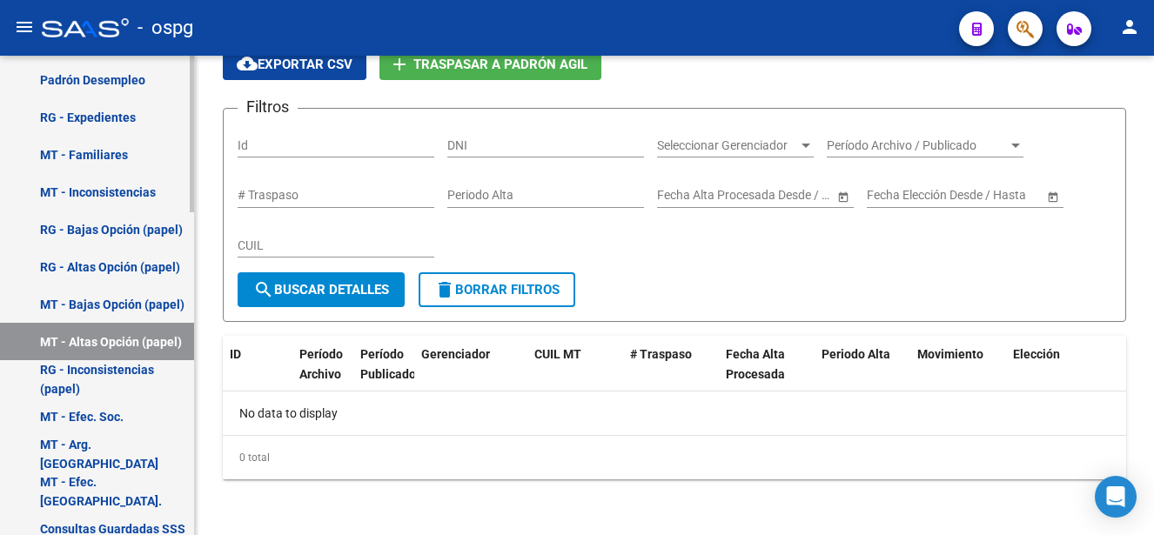
scroll to position [813, 0]
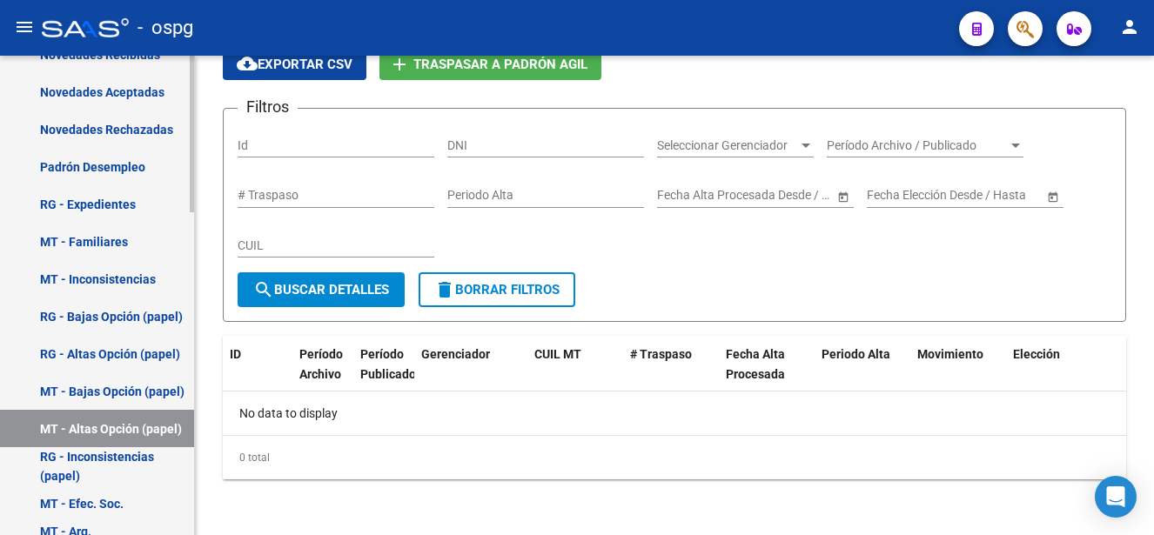
click at [112, 159] on link "Padrón Desempleo" at bounding box center [97, 166] width 194 height 37
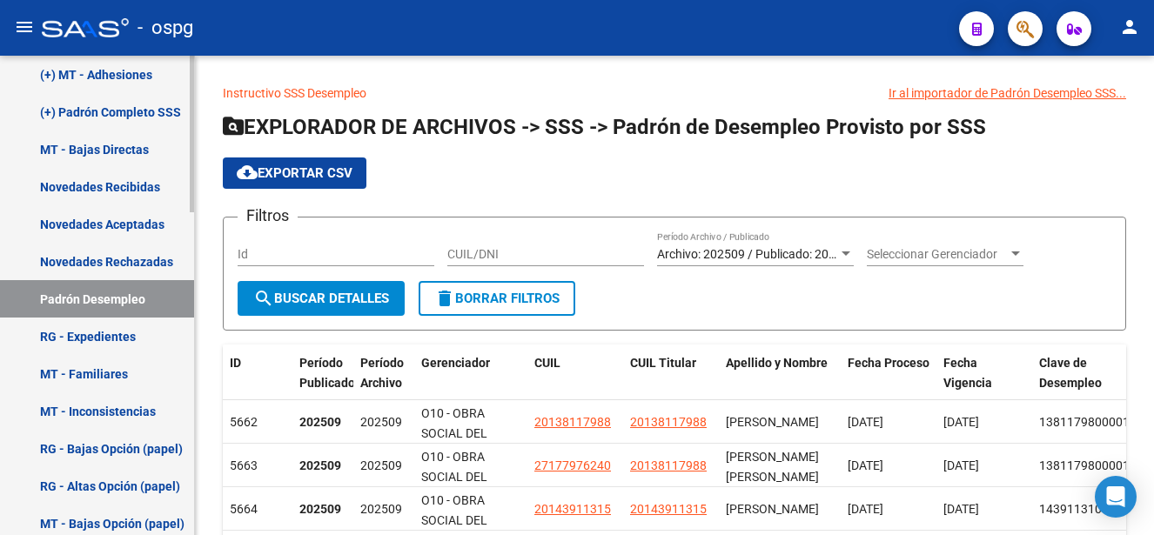
scroll to position [639, 0]
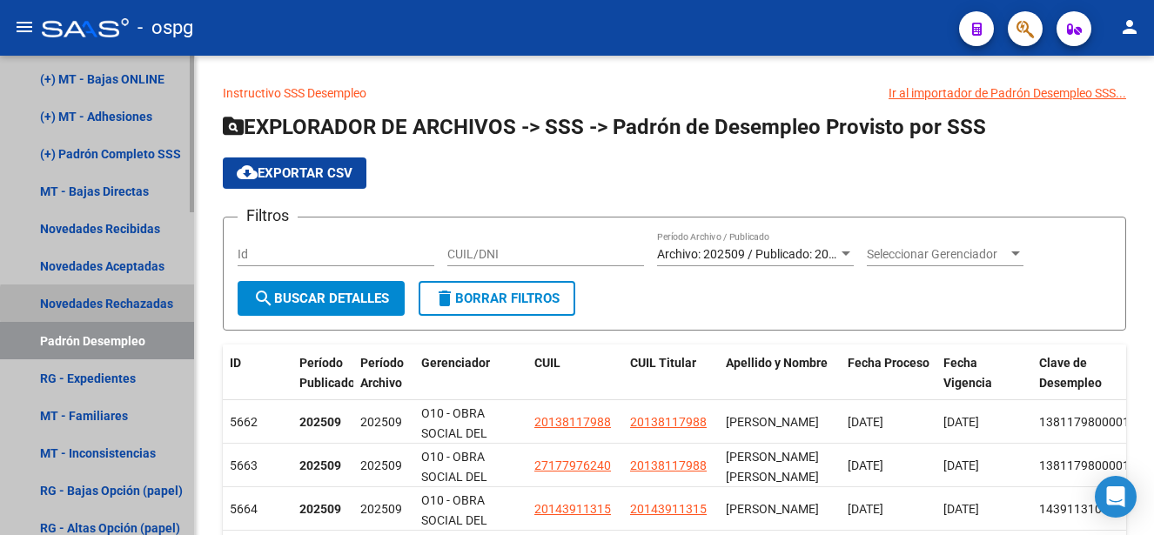
click at [160, 304] on link "Novedades Rechazadas" at bounding box center [97, 303] width 194 height 37
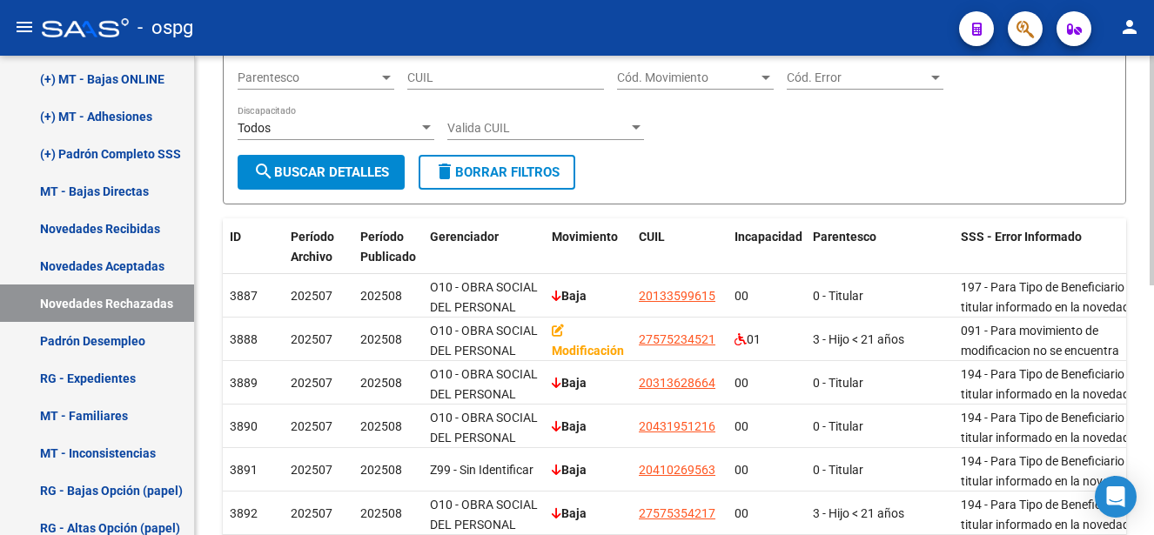
scroll to position [261, 0]
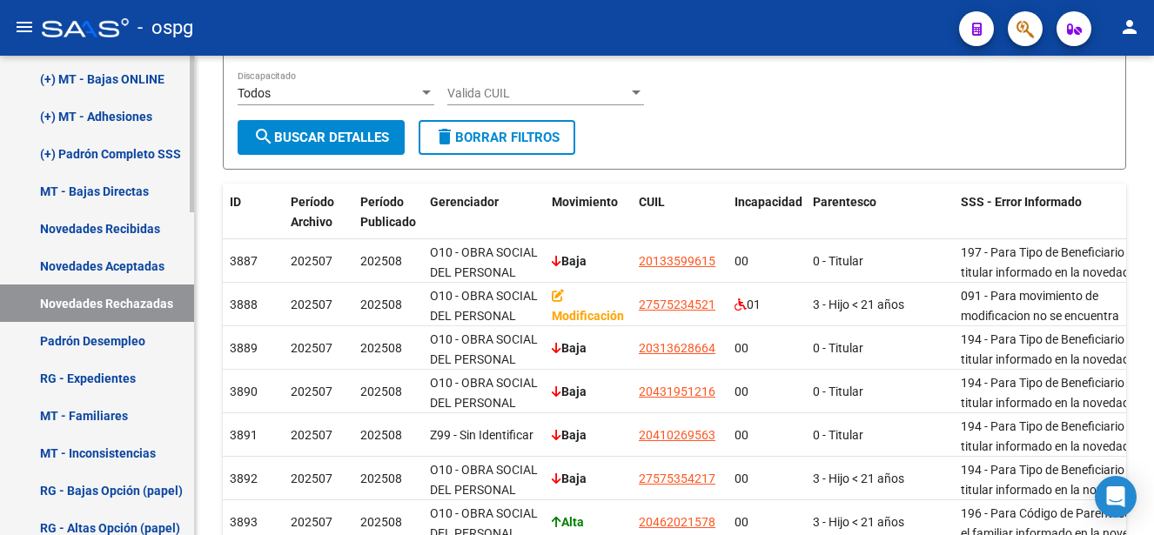
click at [77, 258] on link "Novedades Aceptadas" at bounding box center [97, 265] width 194 height 37
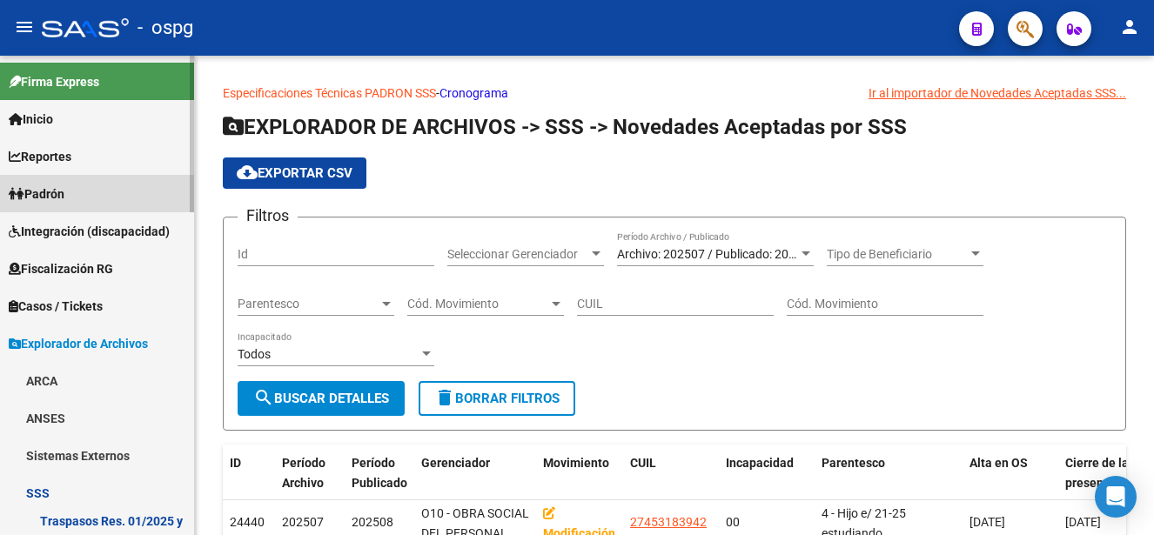
click at [93, 200] on link "Padrón" at bounding box center [97, 193] width 194 height 37
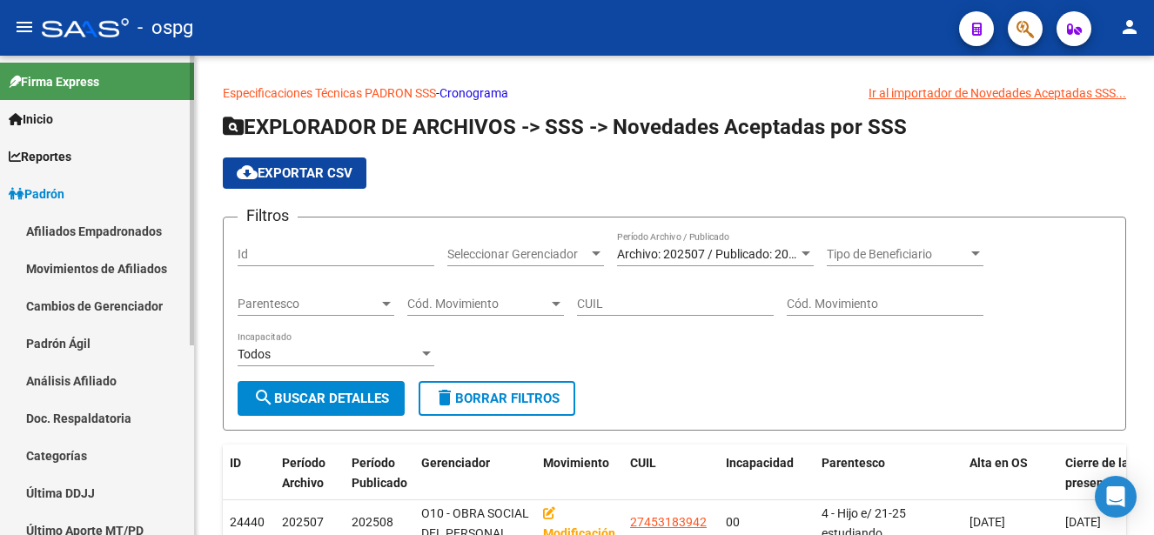
click at [91, 380] on link "Análisis Afiliado" at bounding box center [97, 380] width 194 height 37
